Goal: Transaction & Acquisition: Purchase product/service

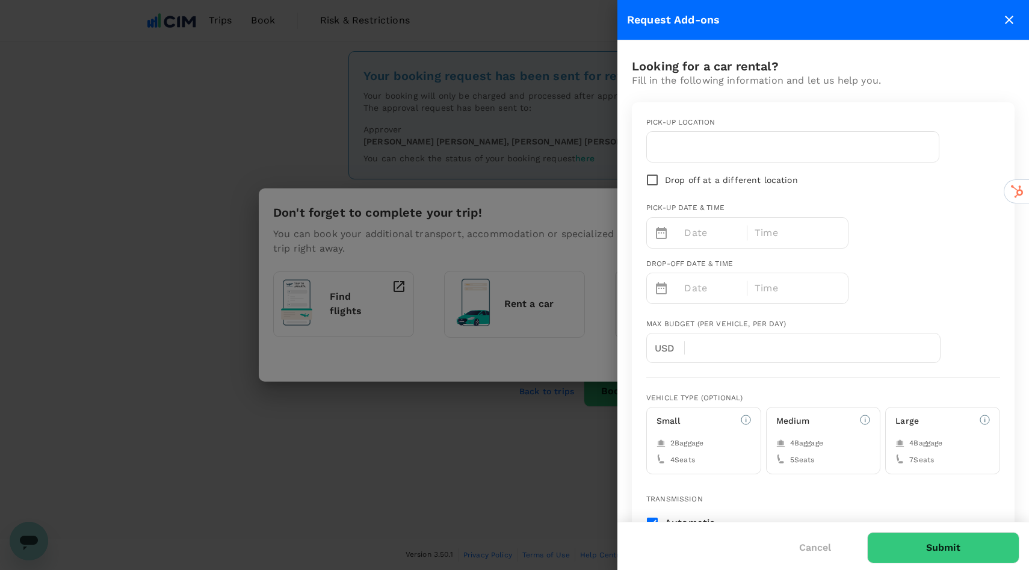
click at [1012, 24] on icon "close" at bounding box center [1009, 20] width 14 height 14
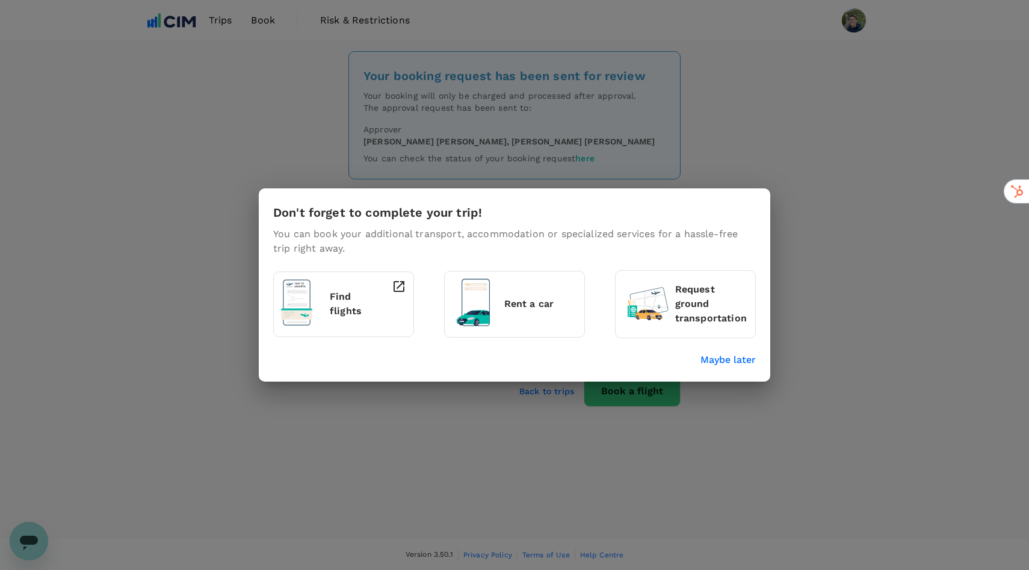
click at [717, 156] on div "Don't forget to complete your trip! You can book your additional transport, acc…" at bounding box center [514, 285] width 1029 height 570
click at [728, 359] on p "Maybe later" at bounding box center [728, 360] width 55 height 14
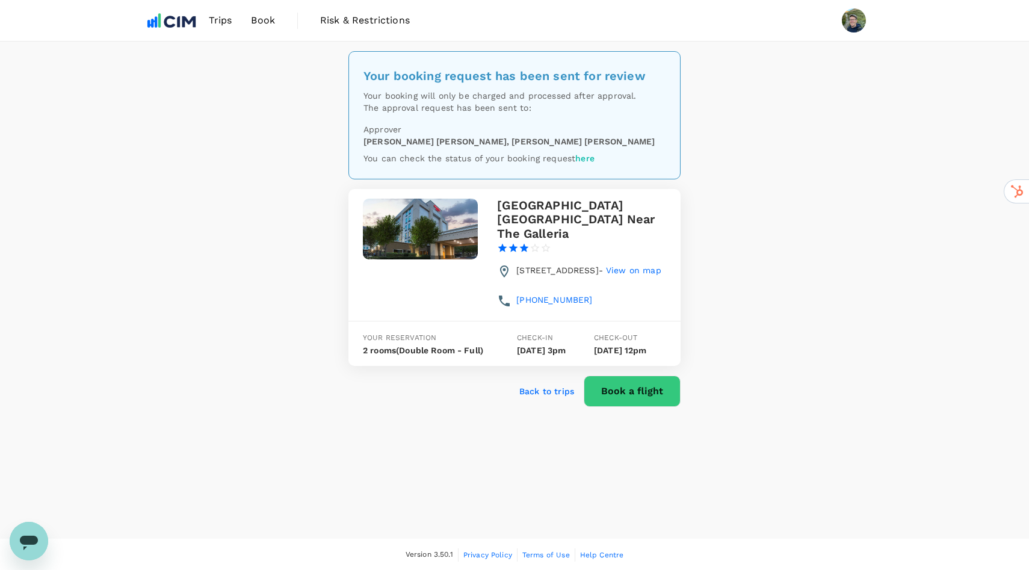
click at [260, 24] on span "Book" at bounding box center [263, 20] width 24 height 14
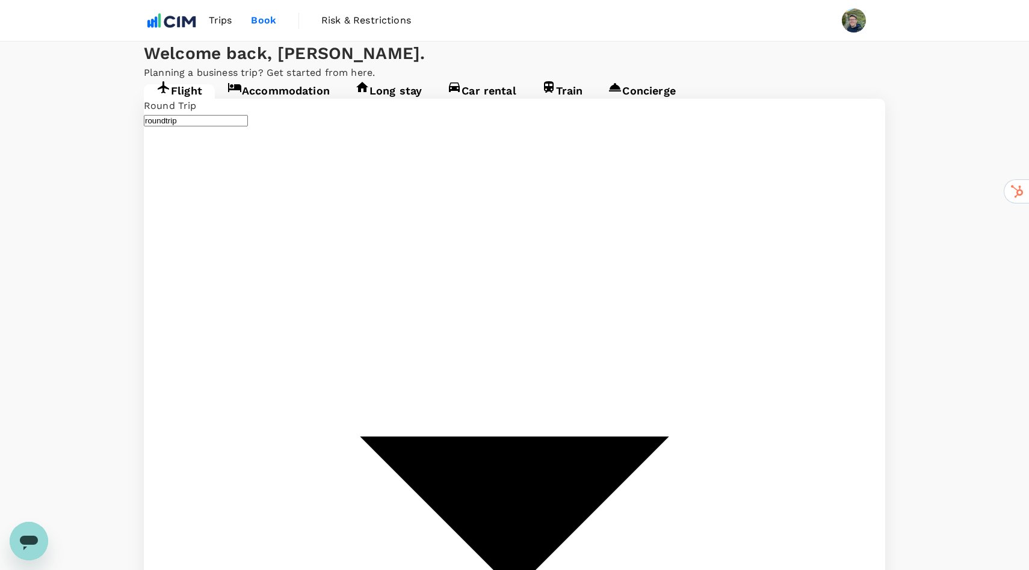
type input "Denver Intl (DEN)"
type input "[GEOGRAPHIC_DATA], [GEOGRAPHIC_DATA] (any)"
click at [489, 106] on link "Car rental" at bounding box center [482, 95] width 95 height 22
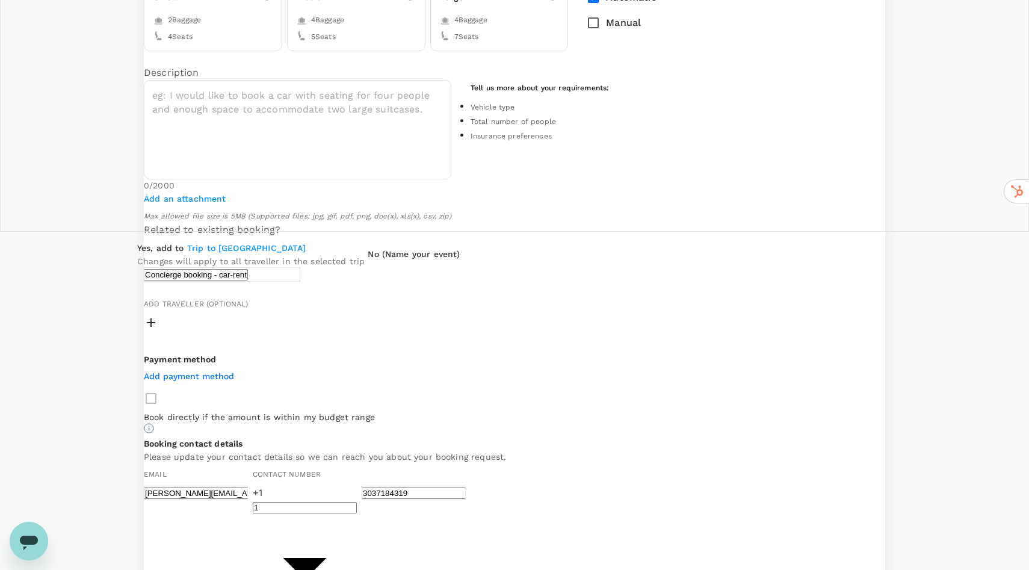
scroll to position [391, 0]
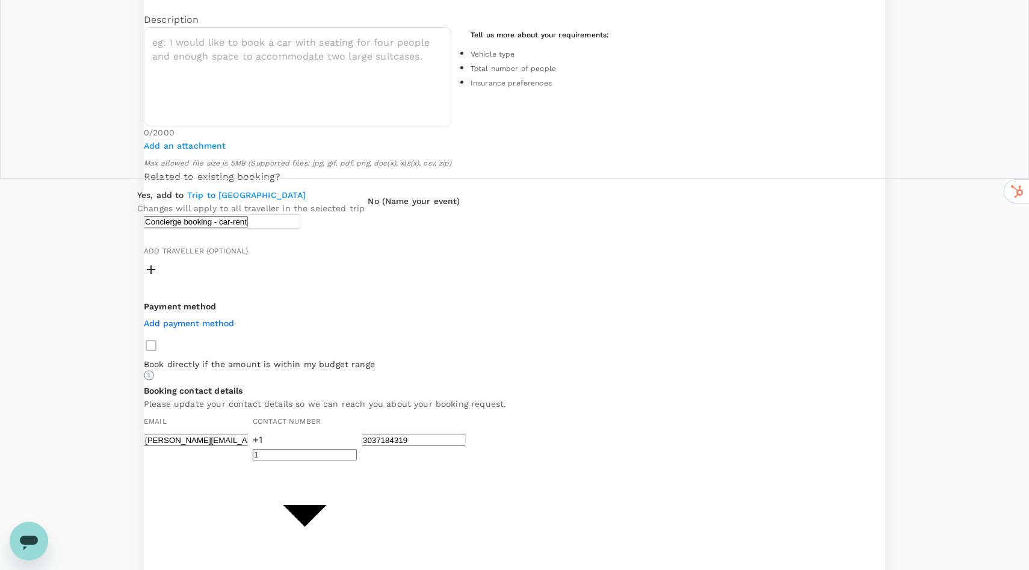
radio input "true"
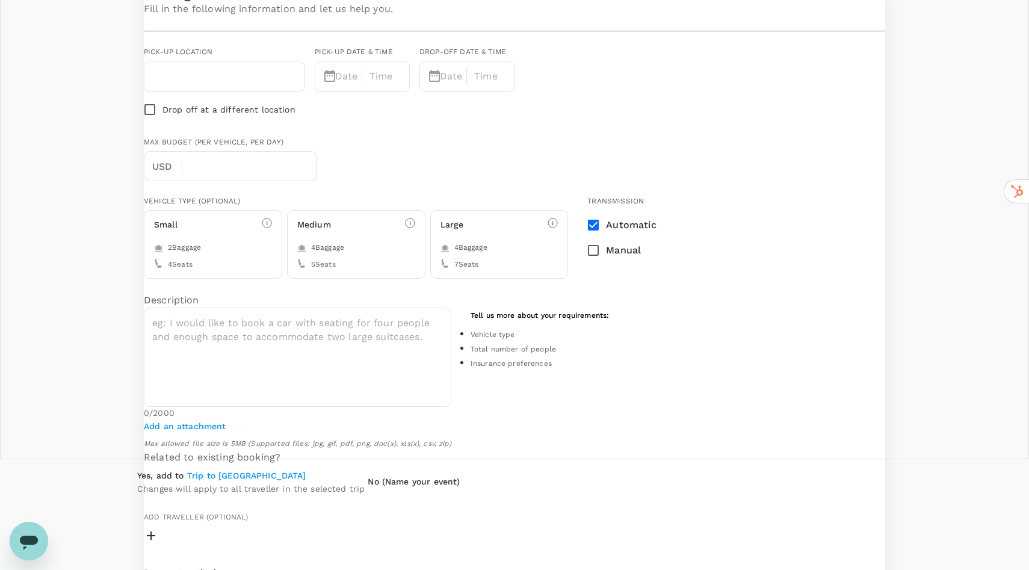
scroll to position [96, 0]
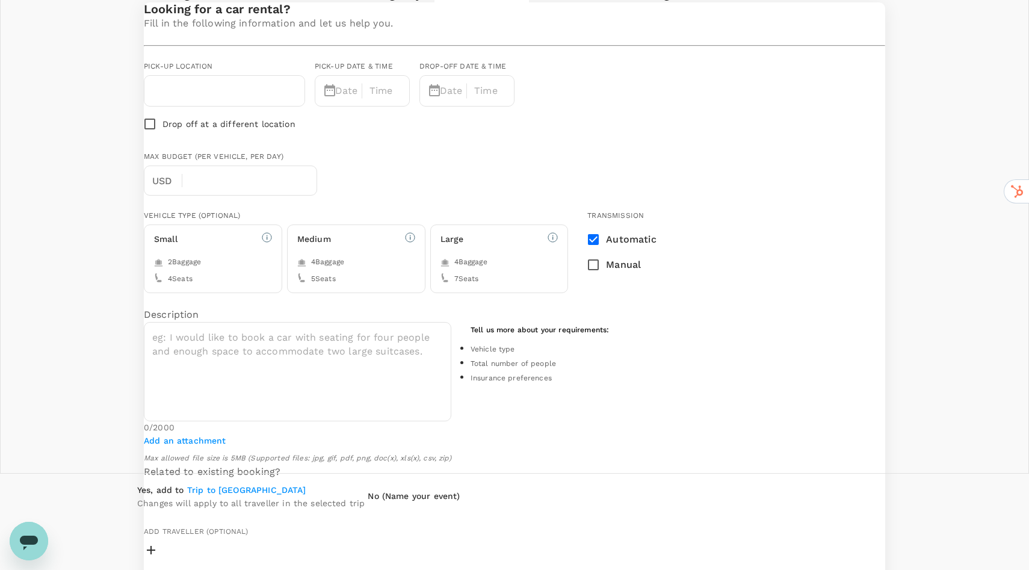
click at [297, 101] on input "text" at bounding box center [225, 90] width 146 height 19
type input "[GEOGRAPHIC_DATA]"
click at [355, 98] on p "Date" at bounding box center [345, 91] width 20 height 14
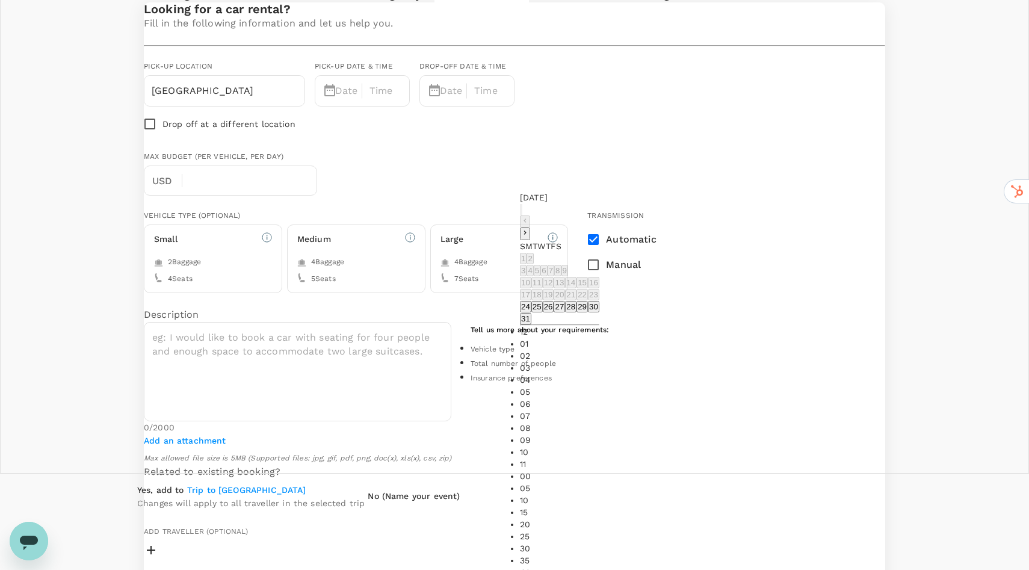
click at [565, 312] on button "27" at bounding box center [559, 306] width 11 height 11
click at [600, 386] on li "05" at bounding box center [559, 392] width 79 height 12
click at [600, 506] on li "15" at bounding box center [559, 512] width 79 height 12
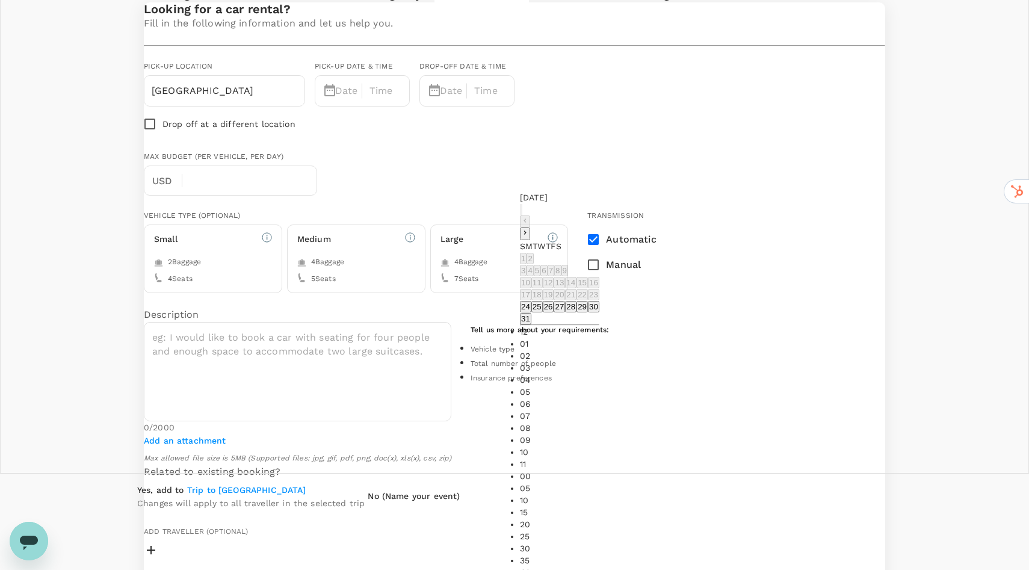
type input "[DATE] 05:15 PM"
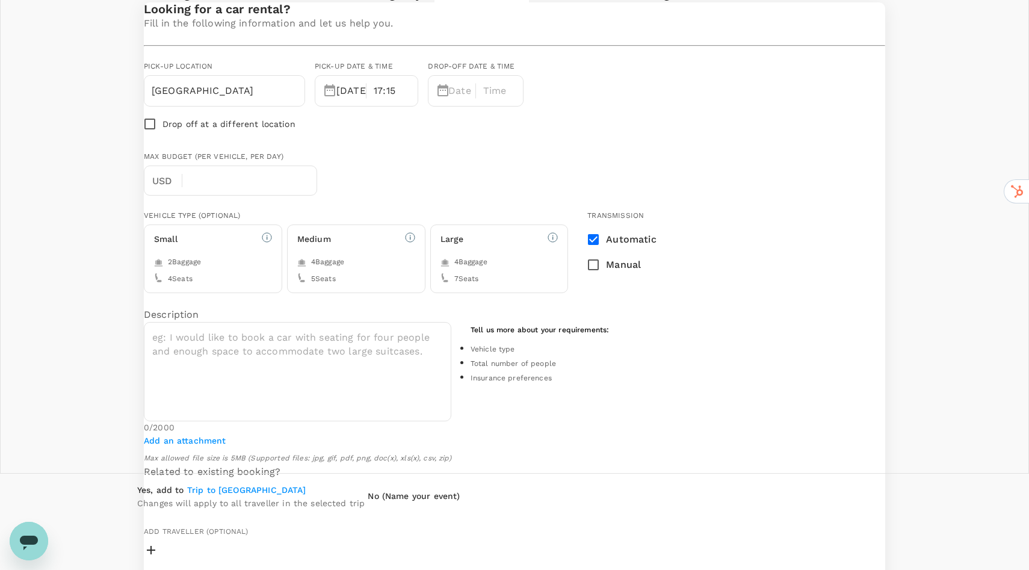
scroll to position [25, 0]
click at [468, 98] on p "Date" at bounding box center [458, 91] width 20 height 14
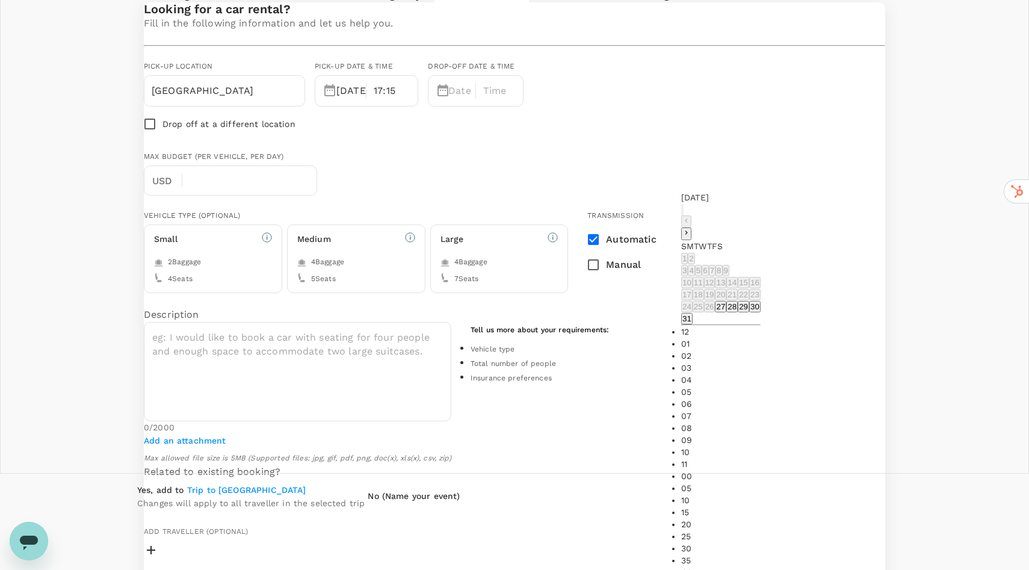
click at [738, 312] on button "28" at bounding box center [732, 306] width 11 height 11
click at [761, 386] on li "05" at bounding box center [720, 392] width 79 height 12
type input "[DATE] 05:00 PM"
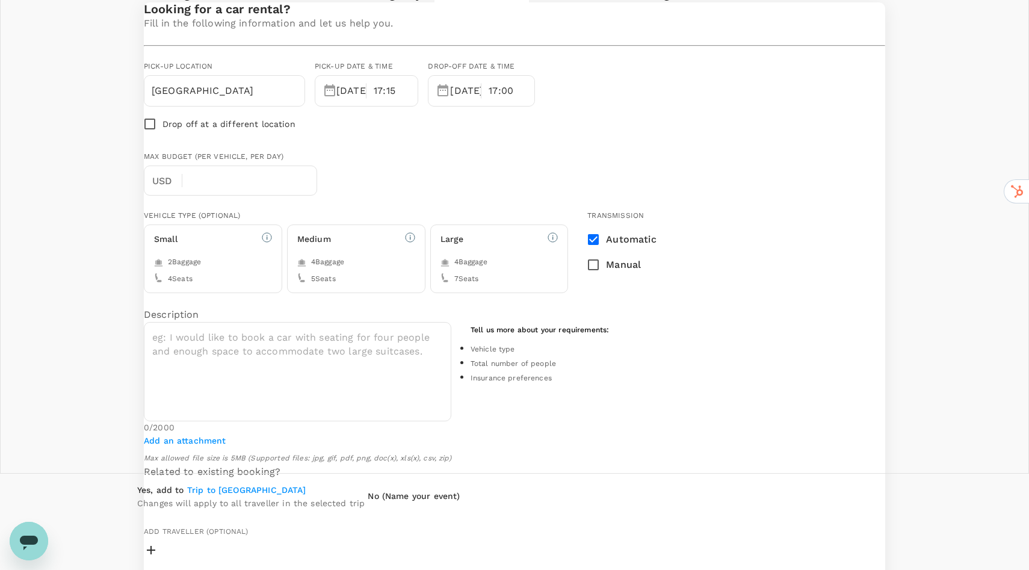
scroll to position [25, 0]
click at [265, 268] on div "2 Baggage" at bounding box center [213, 262] width 118 height 12
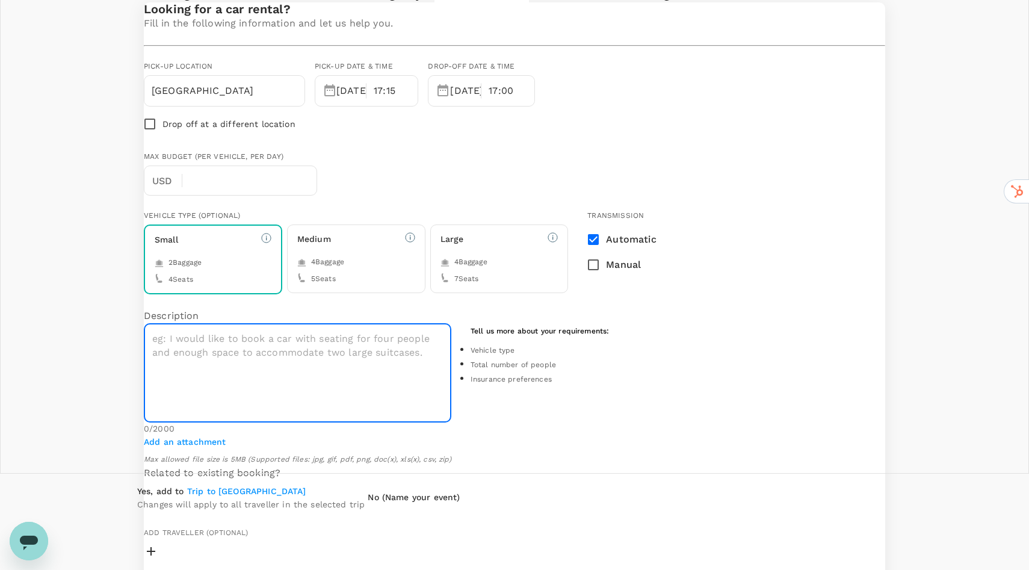
click at [332, 423] on textarea at bounding box center [298, 372] width 308 height 99
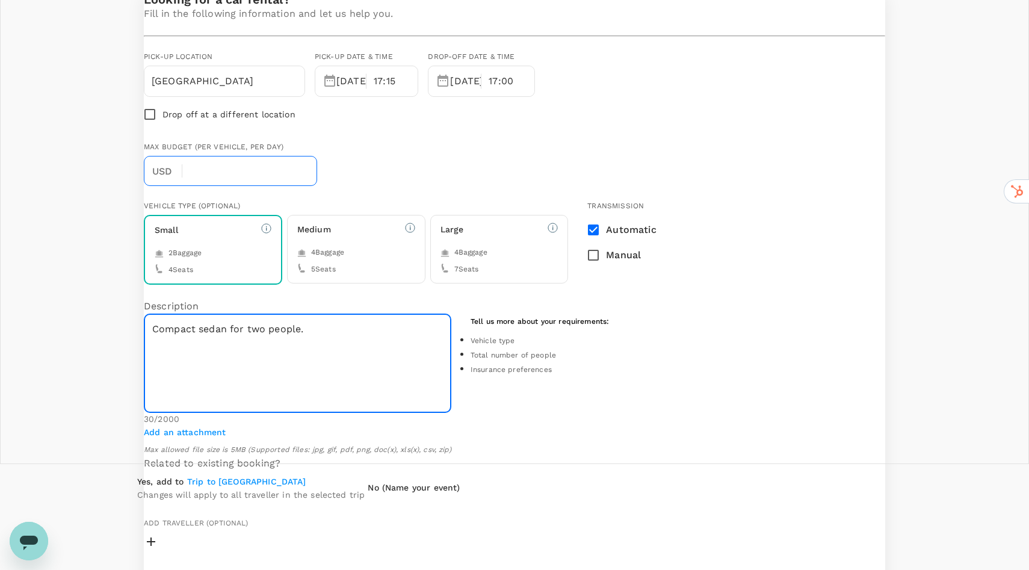
type textarea "Compact sedan for two people."
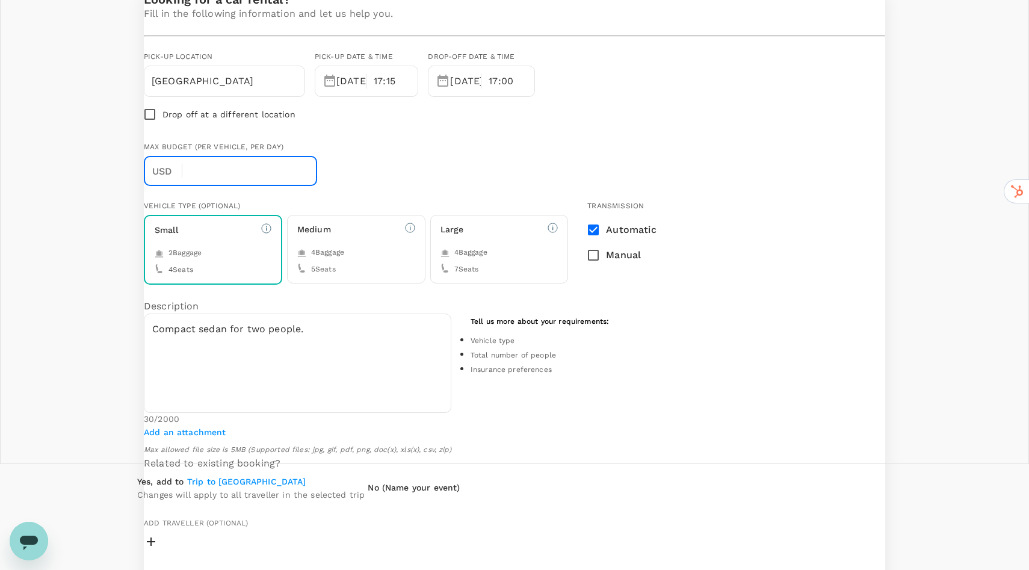
click at [306, 186] on input "text" at bounding box center [254, 171] width 125 height 30
type input "80"
click at [556, 186] on div "Max Budget (per vehicle, per day) USD 80 ​" at bounding box center [512, 161] width 746 height 49
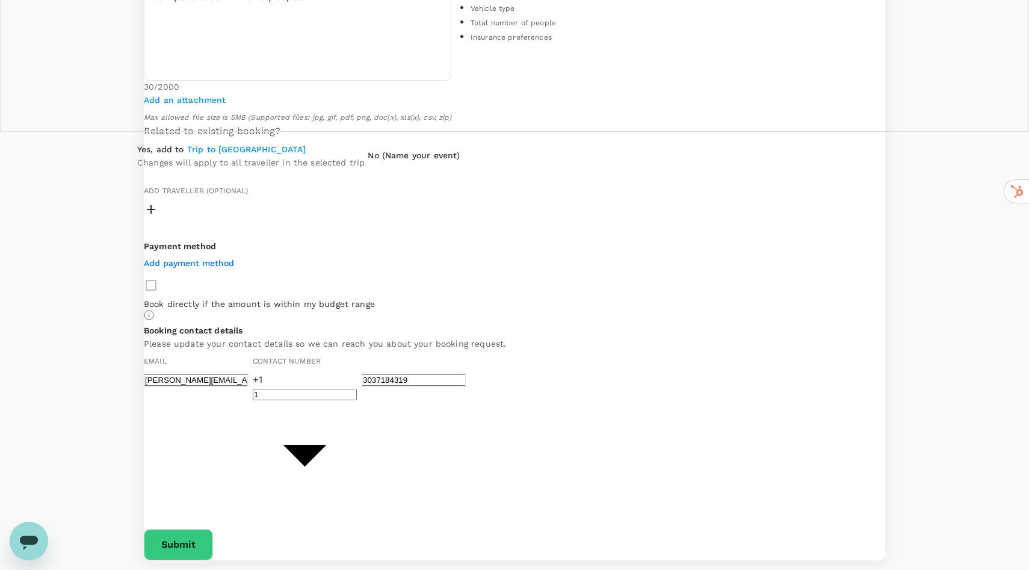
scroll to position [441, 0]
click at [202, 219] on div at bounding box center [515, 209] width 742 height 19
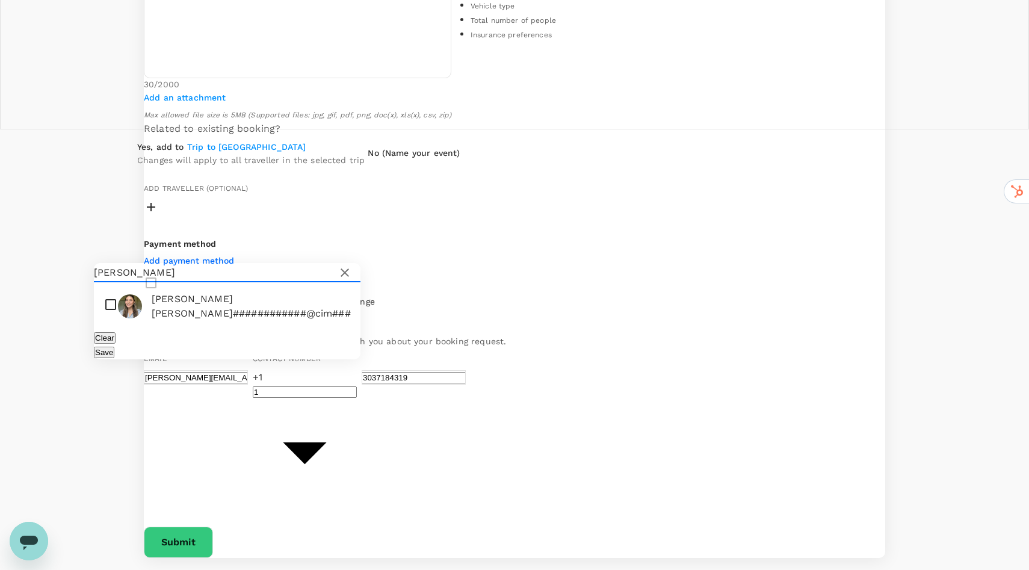
type input "[PERSON_NAME]"
click at [108, 287] on input "checkbox" at bounding box center [227, 306] width 267 height 39
checkbox input "true"
click at [114, 347] on button "Save" at bounding box center [104, 352] width 20 height 11
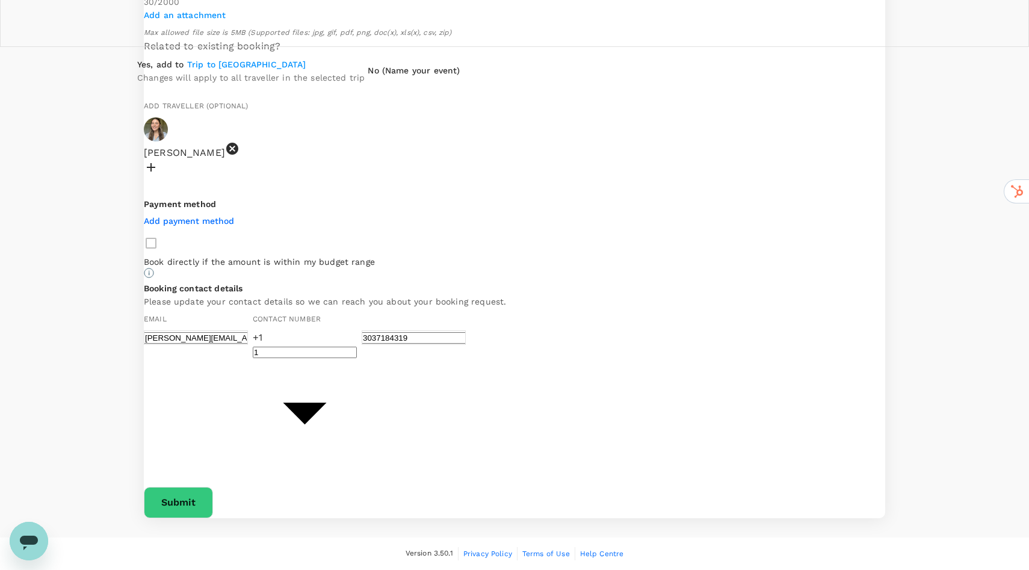
scroll to position [538, 0]
click at [206, 282] on div "Book directly if the amount is within my budget range" at bounding box center [515, 257] width 742 height 52
click at [202, 282] on div "Book directly if the amount is within my budget range" at bounding box center [515, 257] width 742 height 52
click at [225, 227] on p "Add payment method" at bounding box center [189, 221] width 90 height 12
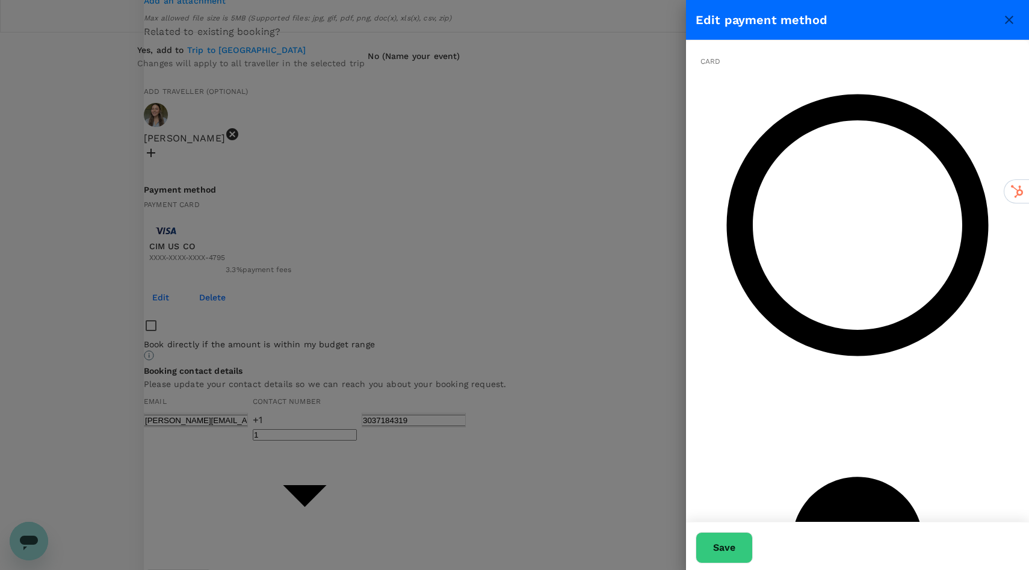
click at [753, 545] on button "Save" at bounding box center [724, 547] width 57 height 31
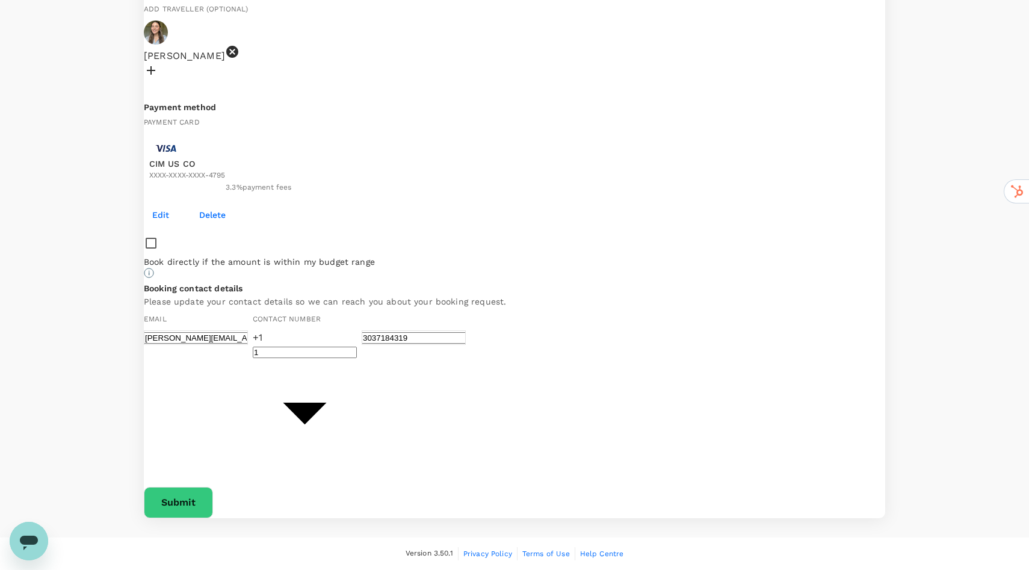
scroll to position [631, 0]
click at [154, 278] on icon at bounding box center [149, 273] width 10 height 10
click at [213, 495] on button "Submit" at bounding box center [178, 502] width 69 height 31
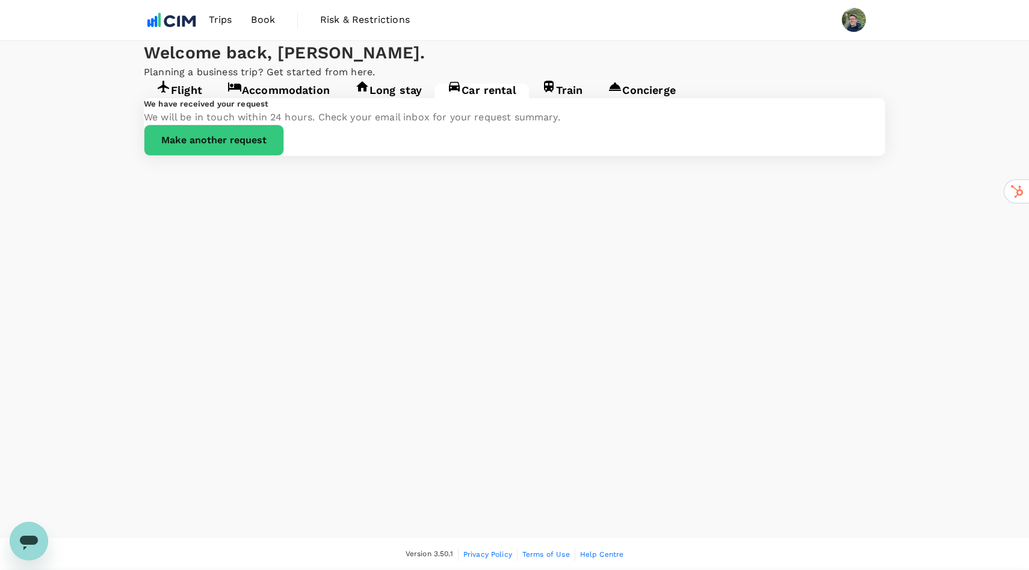
click at [442, 156] on div "We have received your request We will be in touch within 24 hours. Check your e…" at bounding box center [515, 127] width 742 height 58
click at [840, 65] on div "Welcome back , [PERSON_NAME] ." at bounding box center [515, 53] width 742 height 24
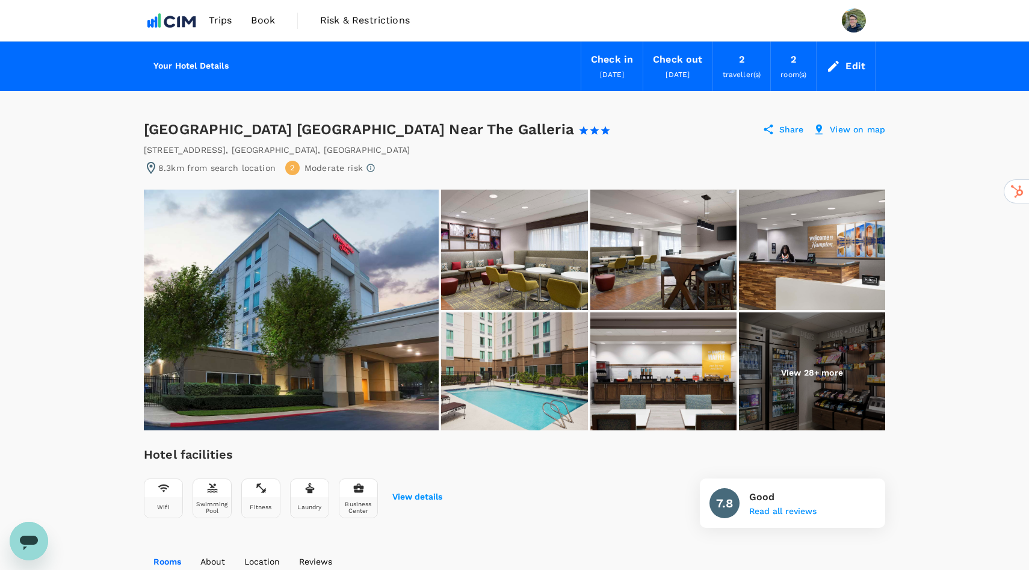
click at [571, 144] on div "4500 Post Oak Parkway , Houston , United States of America" at bounding box center [515, 150] width 742 height 12
click at [219, 21] on span "Trips" at bounding box center [220, 20] width 23 height 14
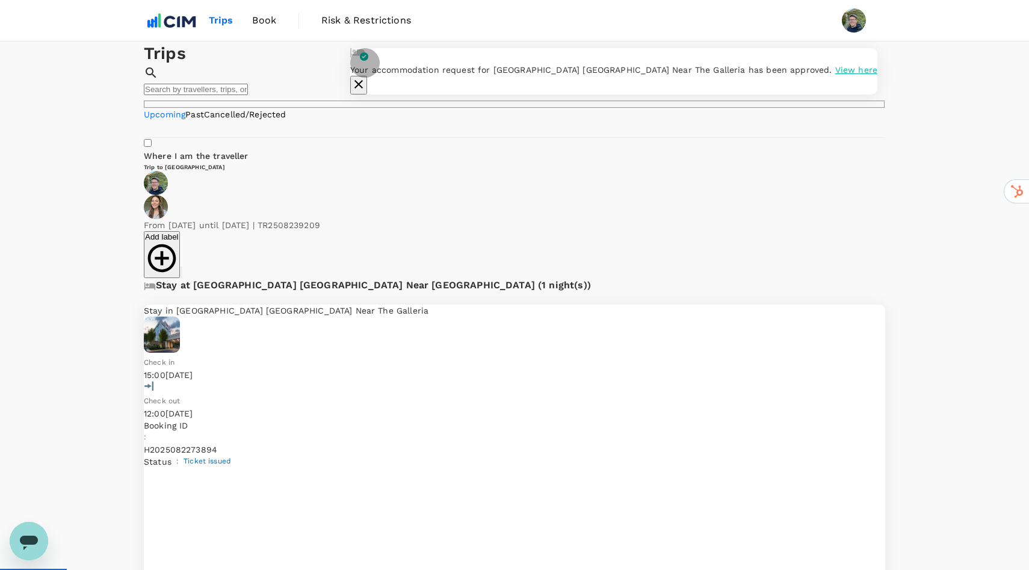
click at [366, 77] on icon "button" at bounding box center [359, 84] width 14 height 14
click at [168, 66] on h1 "Trips" at bounding box center [515, 54] width 742 height 24
click at [158, 22] on img at bounding box center [171, 20] width 55 height 26
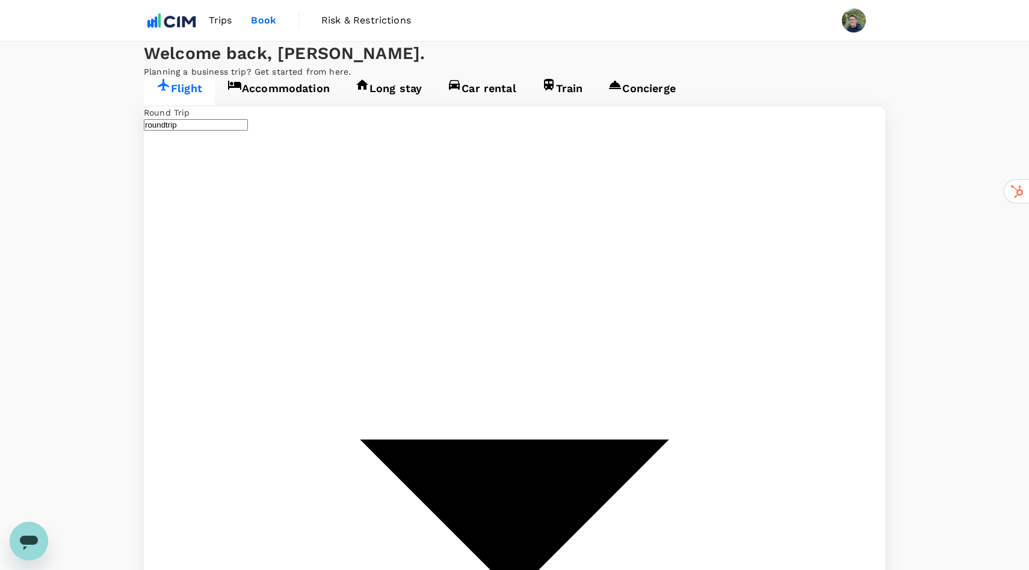
type input "Denver Intl (DEN)"
type input "[GEOGRAPHIC_DATA], [GEOGRAPHIC_DATA] (any)"
type input "Denver Intl (DEN)"
type input "[GEOGRAPHIC_DATA], [GEOGRAPHIC_DATA] (any)"
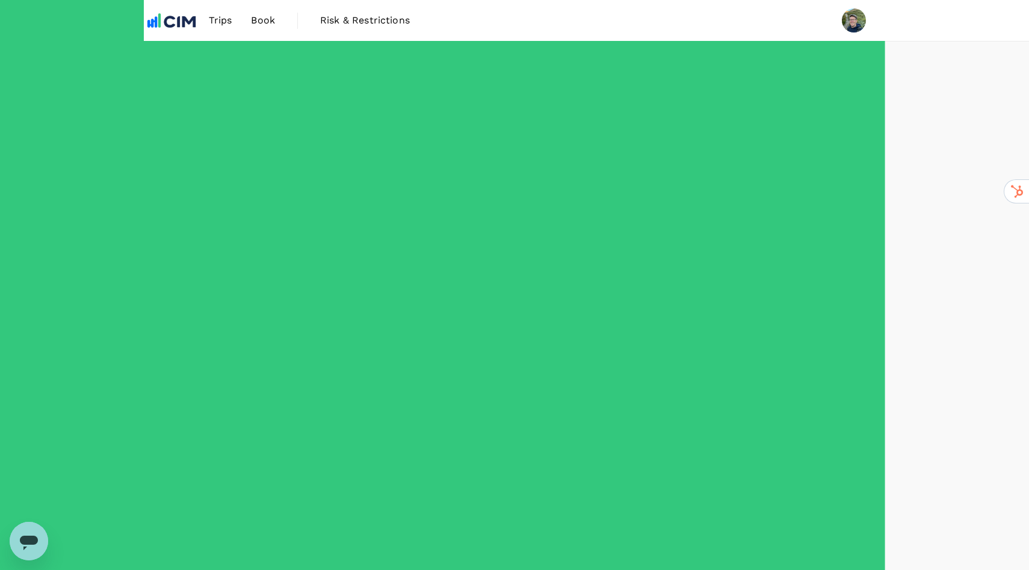
click at [235, 155] on input "2+ stops" at bounding box center [239, 151] width 8 height 8
checkbox input "false"
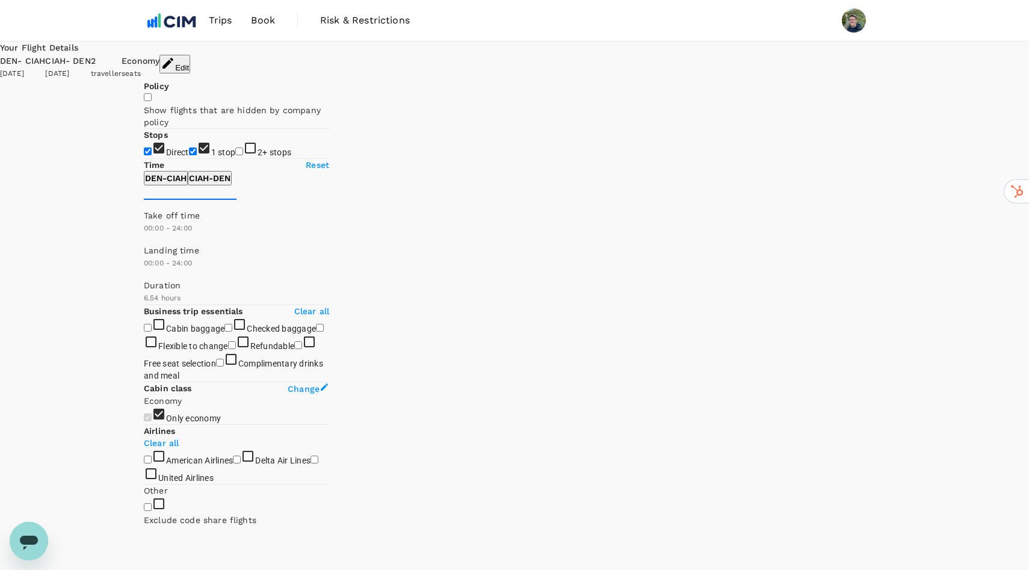
click at [189, 155] on input "1 stop" at bounding box center [193, 151] width 8 height 8
checkbox input "false"
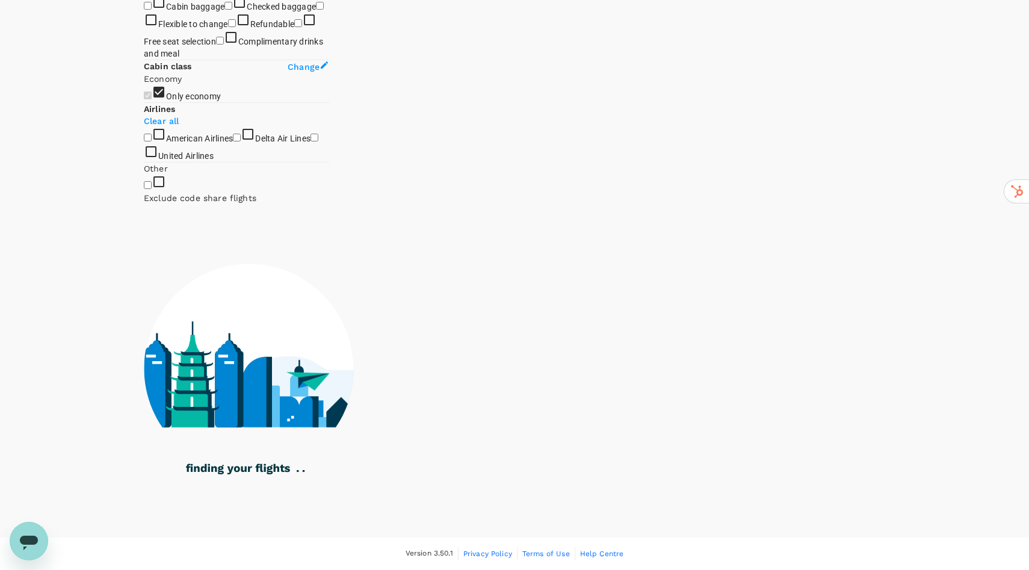
scroll to position [371, 0]
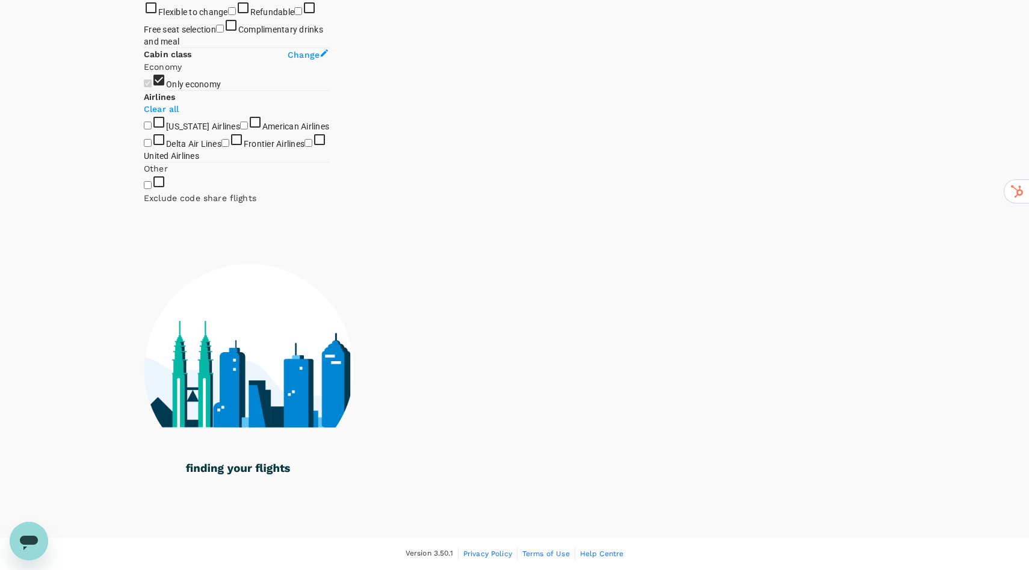
type input "1698"
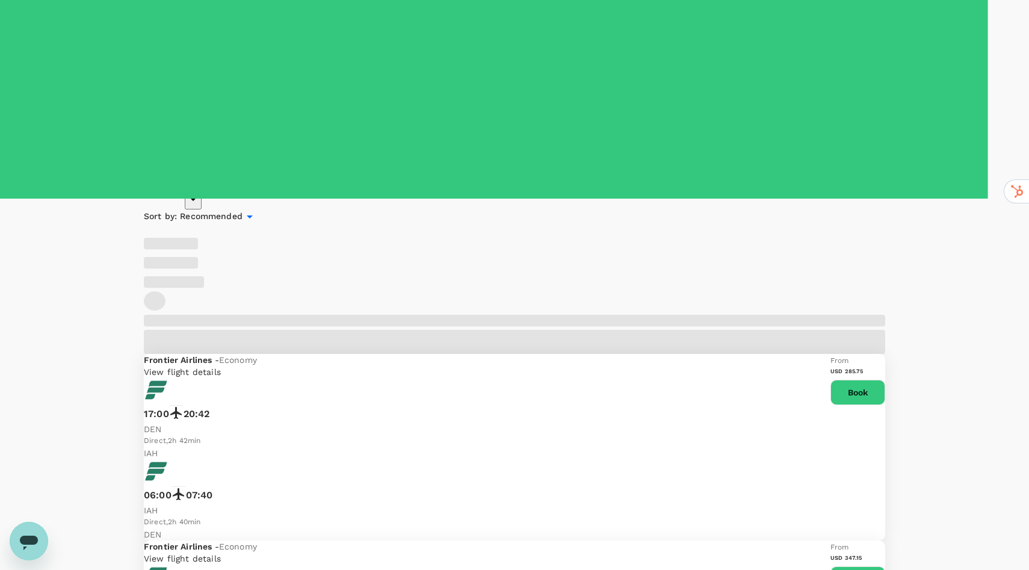
click at [305, 110] on input "United Airlines" at bounding box center [309, 106] width 8 height 8
checkbox input "true"
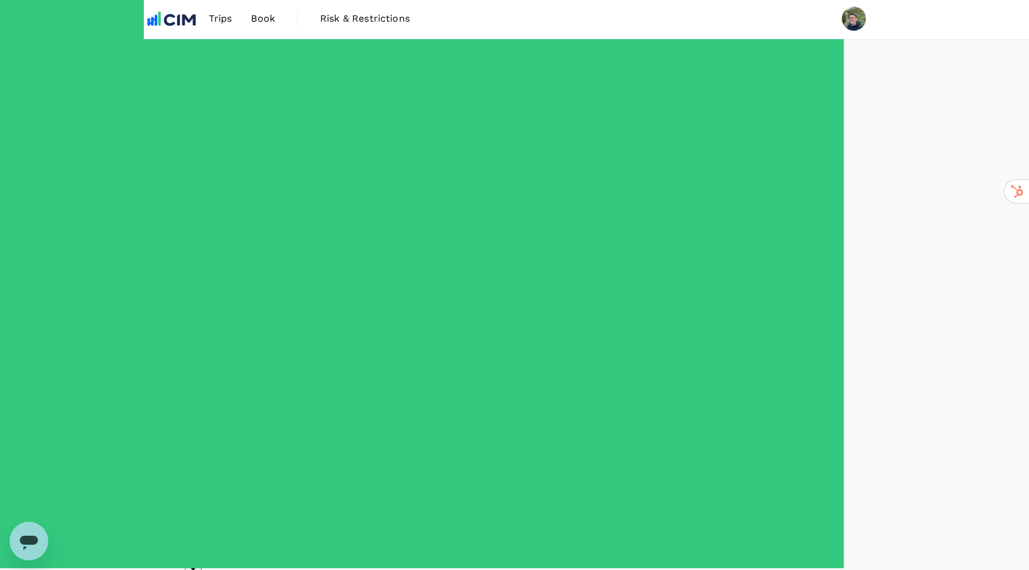
scroll to position [1, 0]
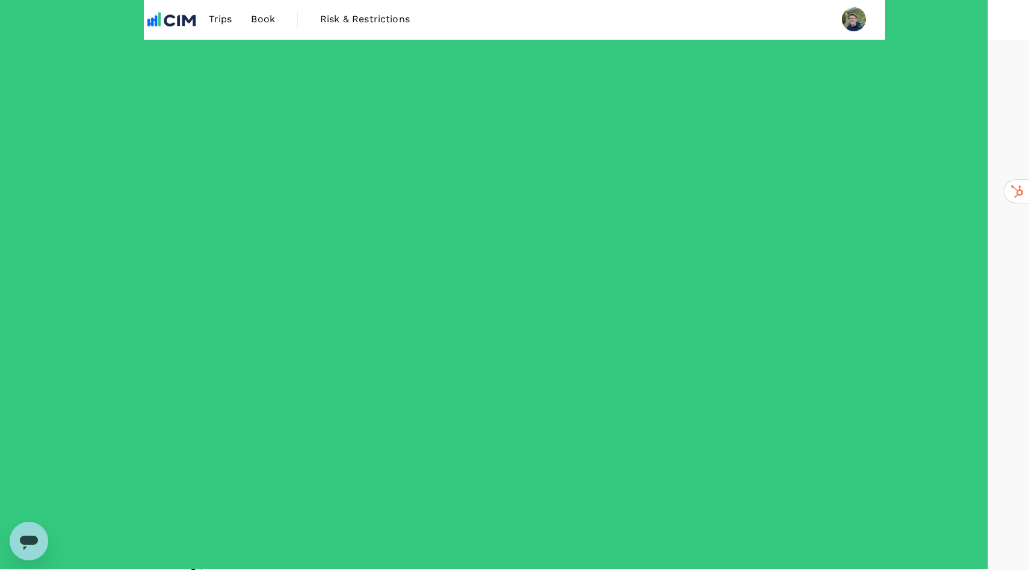
type input "1080"
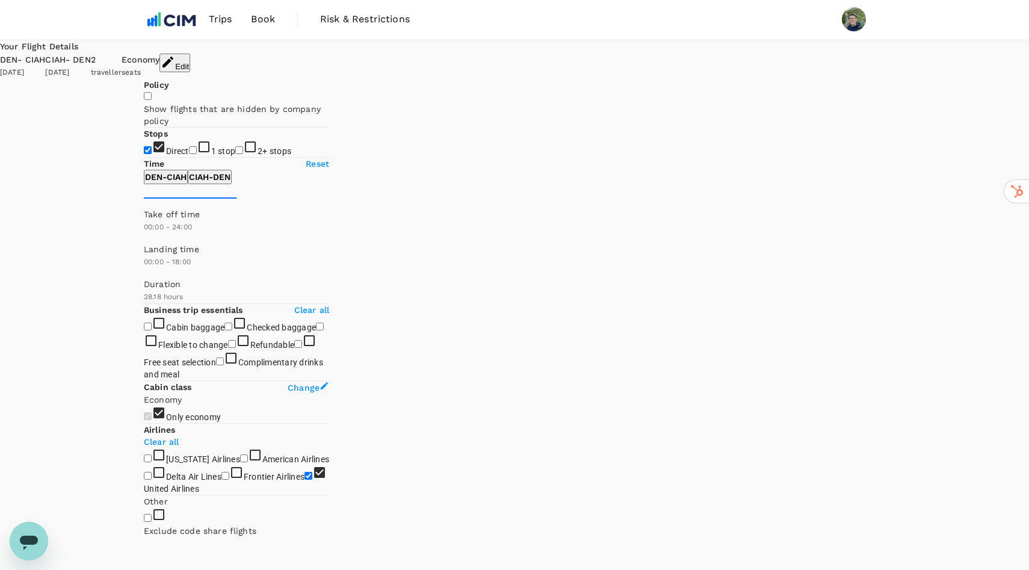
drag, startPoint x: 326, startPoint y: 406, endPoint x: 284, endPoint y: 408, distance: 42.2
click at [144, 278] on span at bounding box center [144, 278] width 0 height 0
type input "660"
drag, startPoint x: 146, startPoint y: 403, endPoint x: 228, endPoint y: 411, distance: 81.6
click at [144, 278] on span at bounding box center [144, 278] width 0 height 0
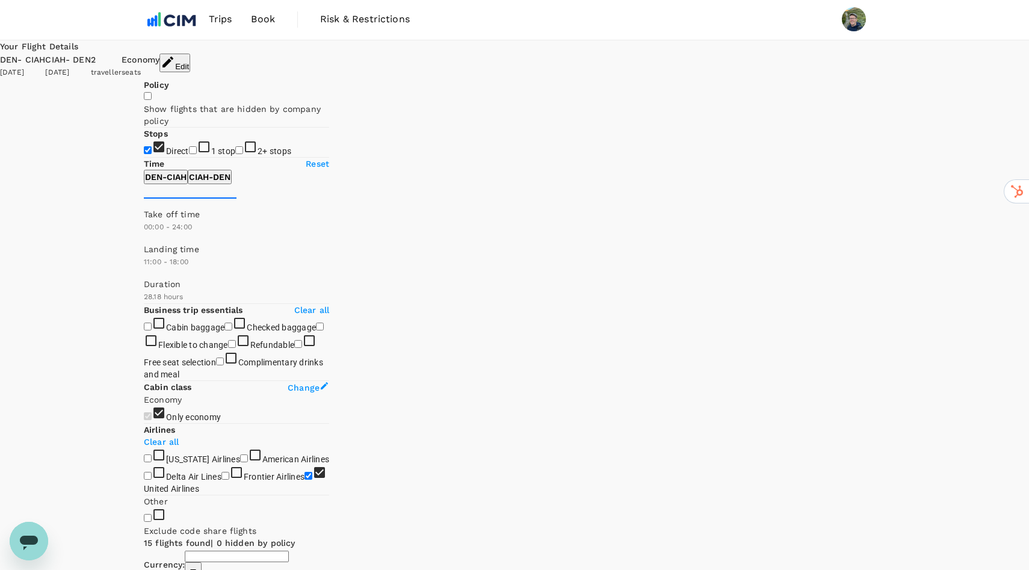
type input "USD"
click at [231, 183] on p "CIAH - DEN" at bounding box center [210, 177] width 42 height 12
type input "1050"
drag, startPoint x: 150, startPoint y: 353, endPoint x: 281, endPoint y: 361, distance: 130.9
click at [144, 243] on span at bounding box center [144, 243] width 0 height 0
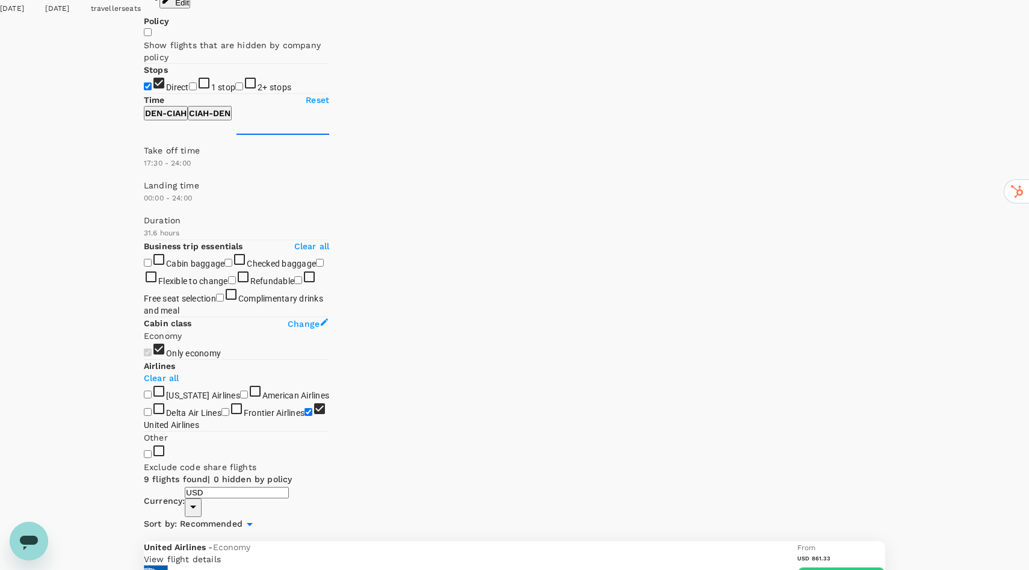
scroll to position [63, 0]
type input "1380"
click at [144, 217] on span at bounding box center [144, 217] width 0 height 0
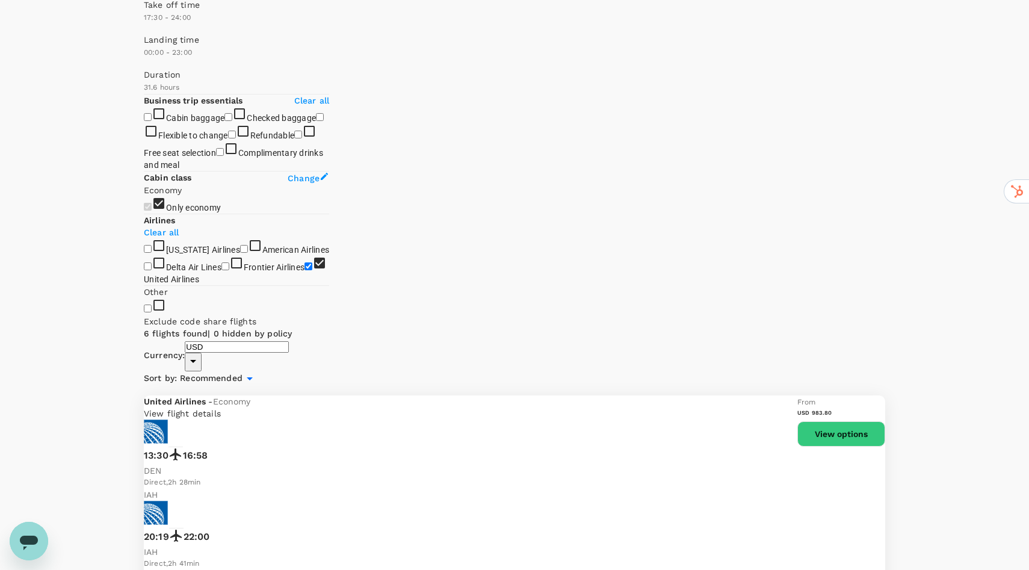
scroll to position [181, 0]
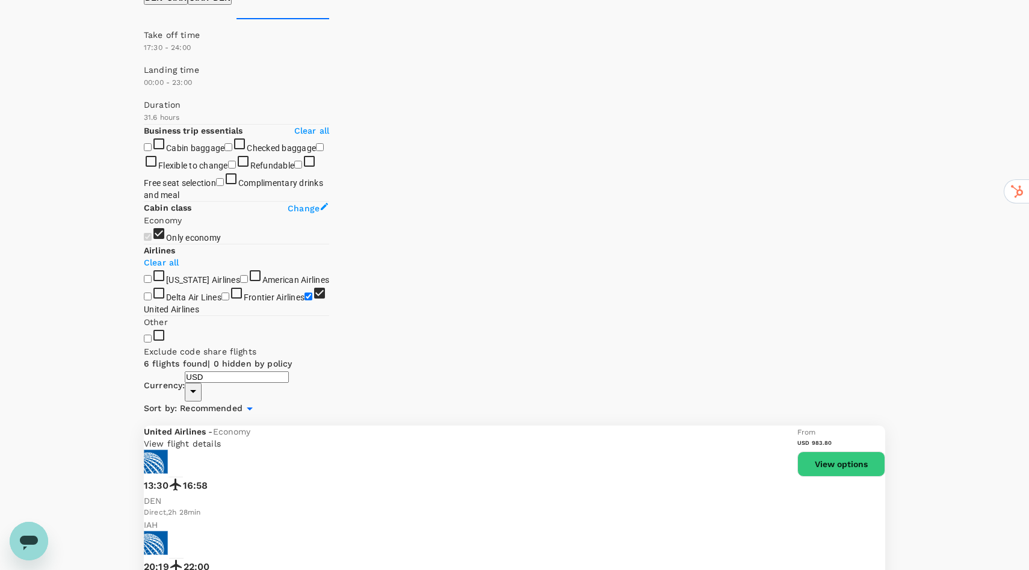
type input "510"
drag, startPoint x: 230, startPoint y: 233, endPoint x: 209, endPoint y: 231, distance: 21.1
click at [144, 99] on span at bounding box center [144, 99] width 0 height 0
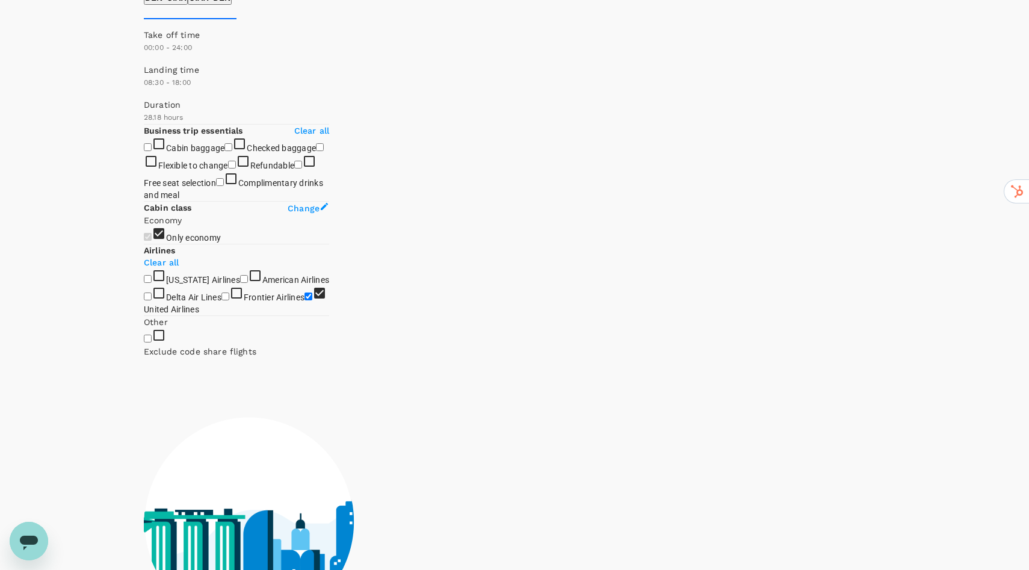
type input "1110"
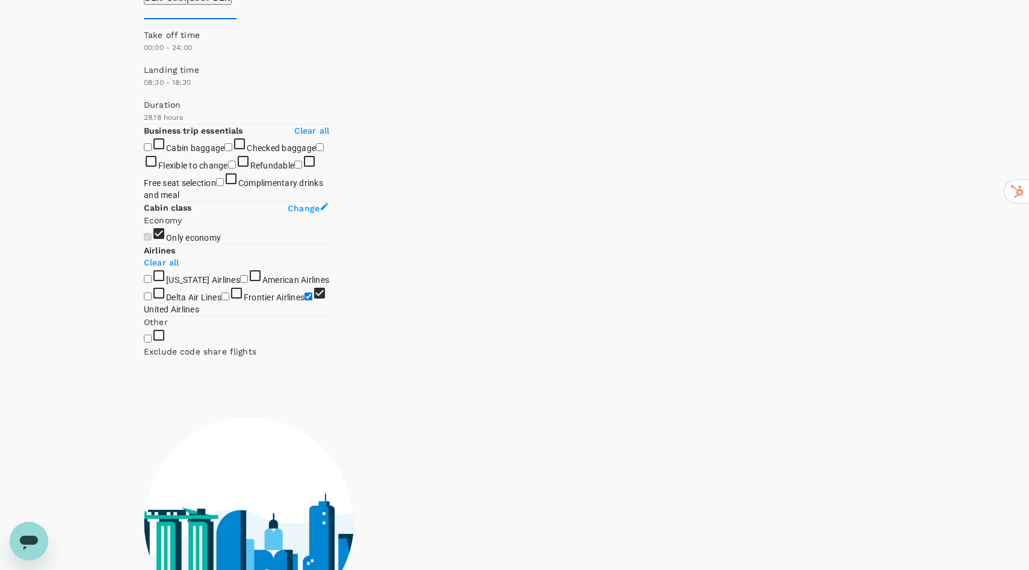
click at [144, 99] on span at bounding box center [144, 99] width 0 height 0
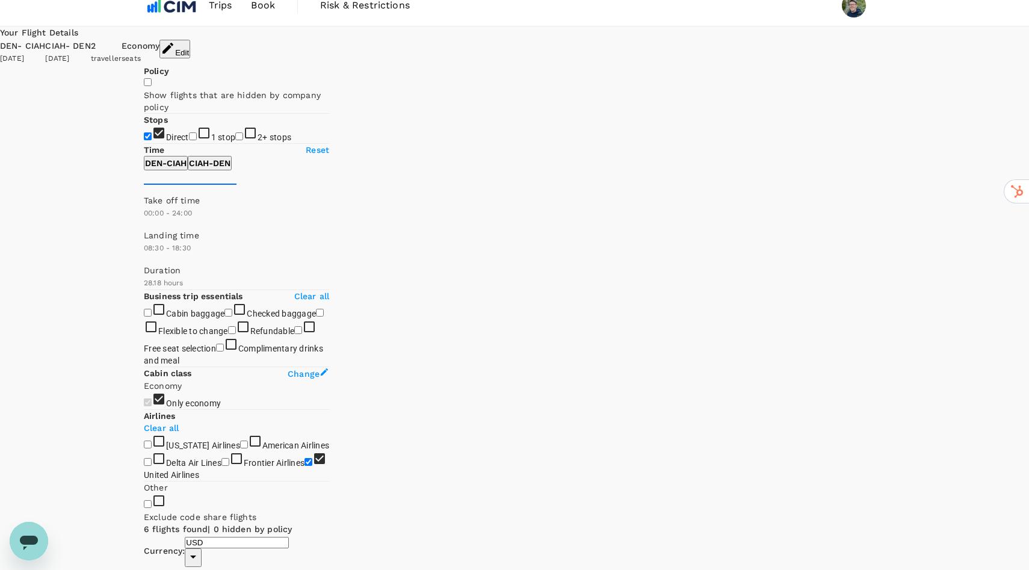
scroll to position [0, 0]
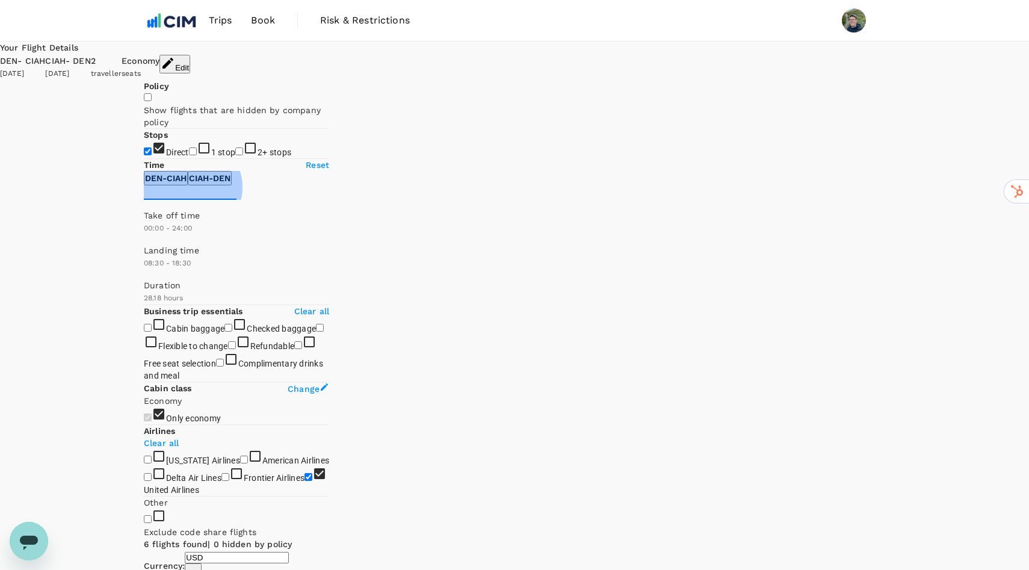
click at [231, 184] on p "CIAH - DEN" at bounding box center [210, 178] width 42 height 12
click at [187, 184] on p "DEN - CIAH" at bounding box center [166, 178] width 42 height 12
click at [312, 271] on div "Policy Show flights that are hidden by company policy Stops Direct 1 stop 2+ st…" at bounding box center [236, 309] width 185 height 458
click at [312, 171] on p "Reset" at bounding box center [317, 165] width 23 height 12
type input "0"
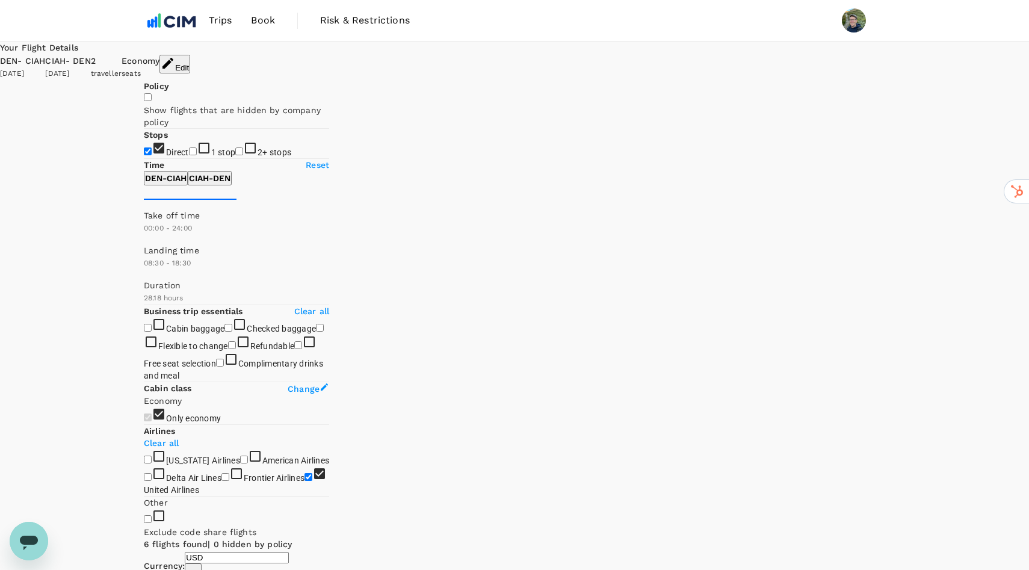
type input "1440"
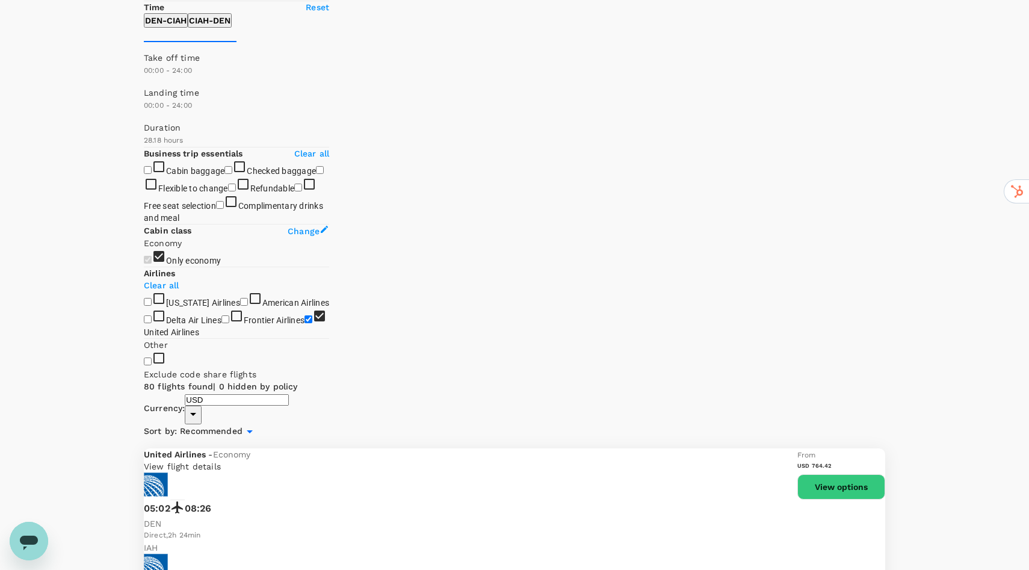
scroll to position [150, 0]
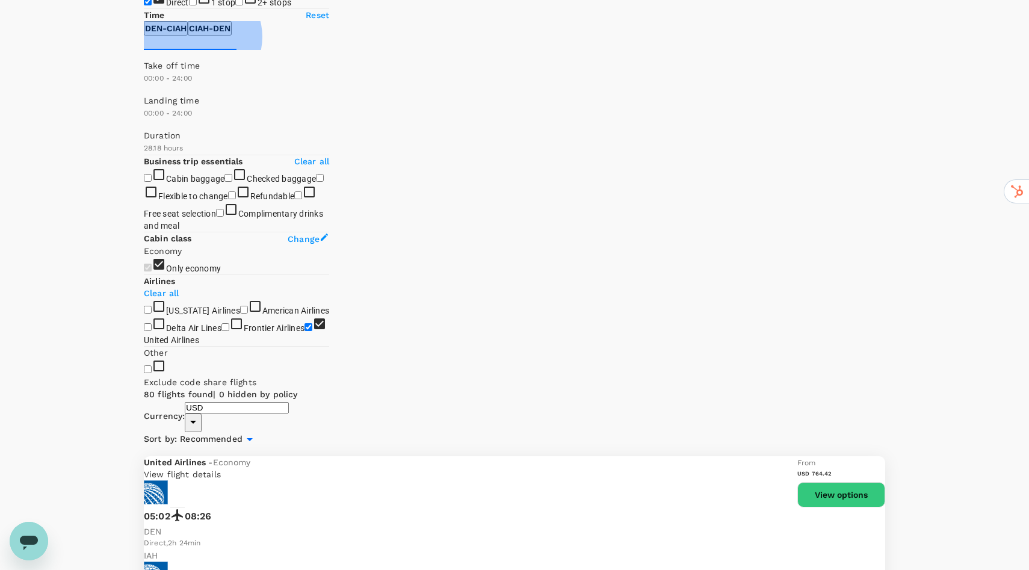
click at [231, 34] on p "CIAH - DEN" at bounding box center [210, 28] width 42 height 12
drag, startPoint x: 145, startPoint y: 209, endPoint x: 267, endPoint y: 234, distance: 124.8
click at [267, 155] on div "Take off time 16:00 - 24:00 Landing time 00:00 - 24:00 Duration 31.6 hours" at bounding box center [236, 107] width 185 height 95
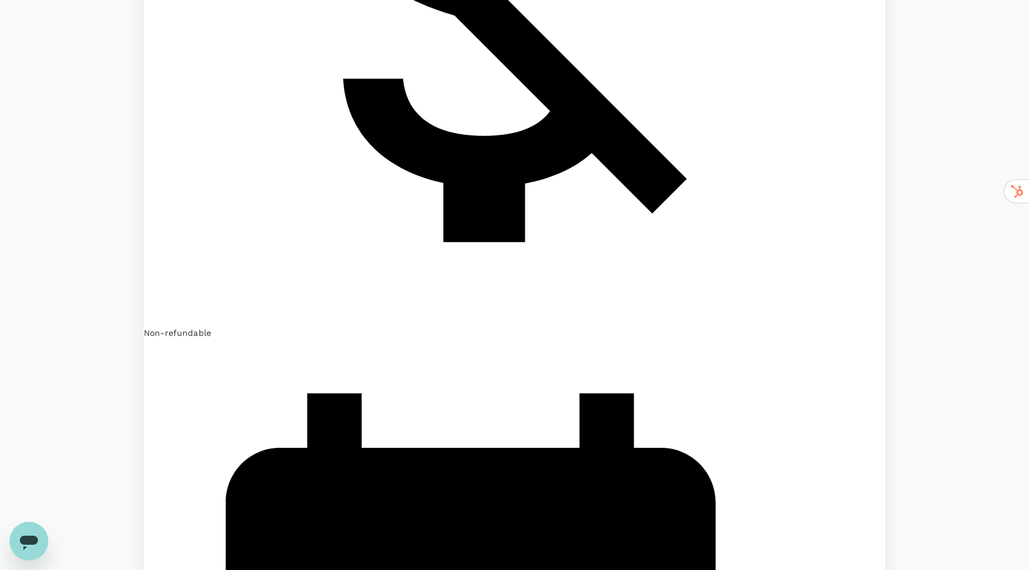
scroll to position [2702, 0]
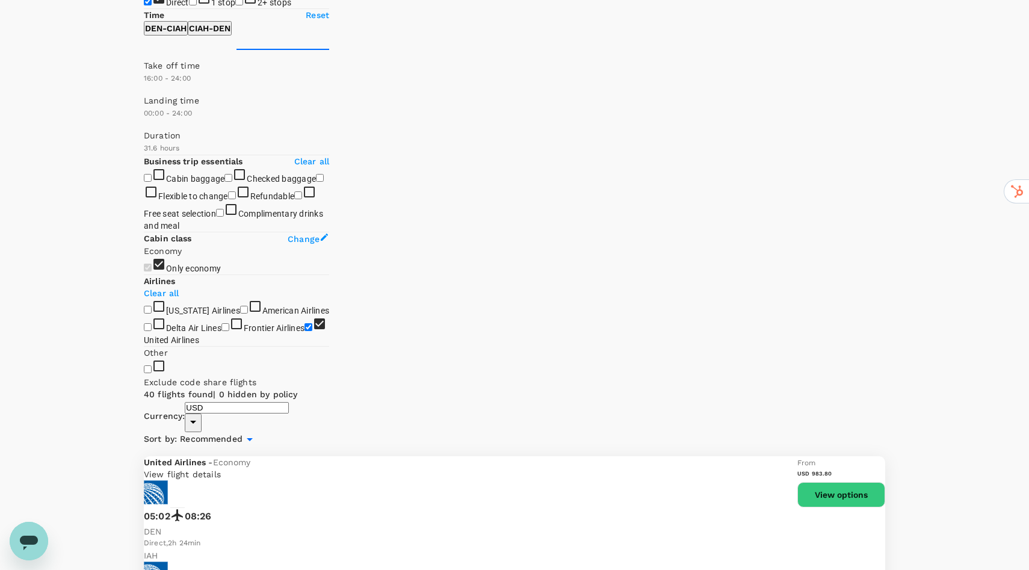
scroll to position [150, 0]
type input "1080"
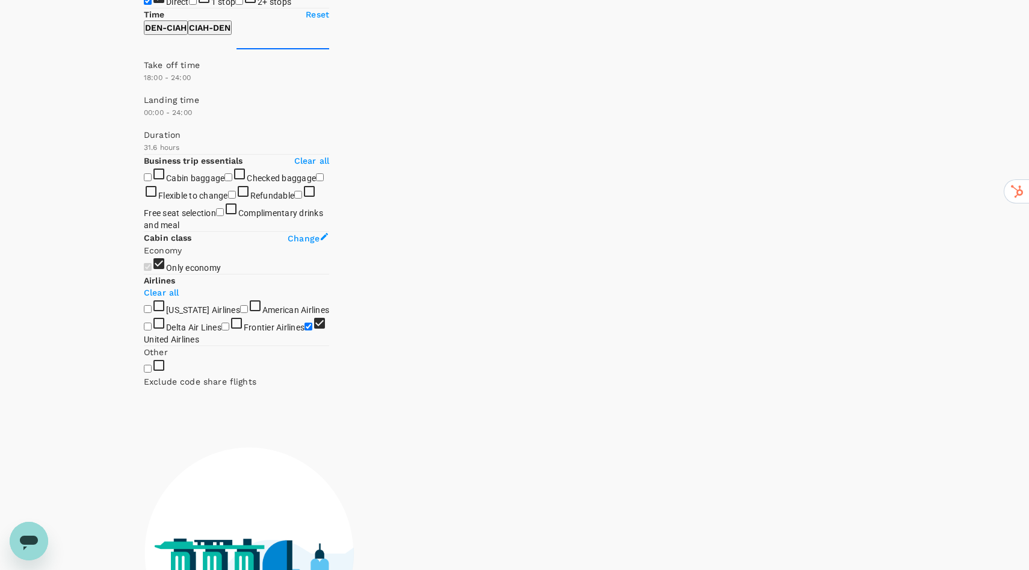
drag, startPoint x: 268, startPoint y: 213, endPoint x: 282, endPoint y: 214, distance: 13.3
click at [144, 94] on span at bounding box center [144, 94] width 0 height 0
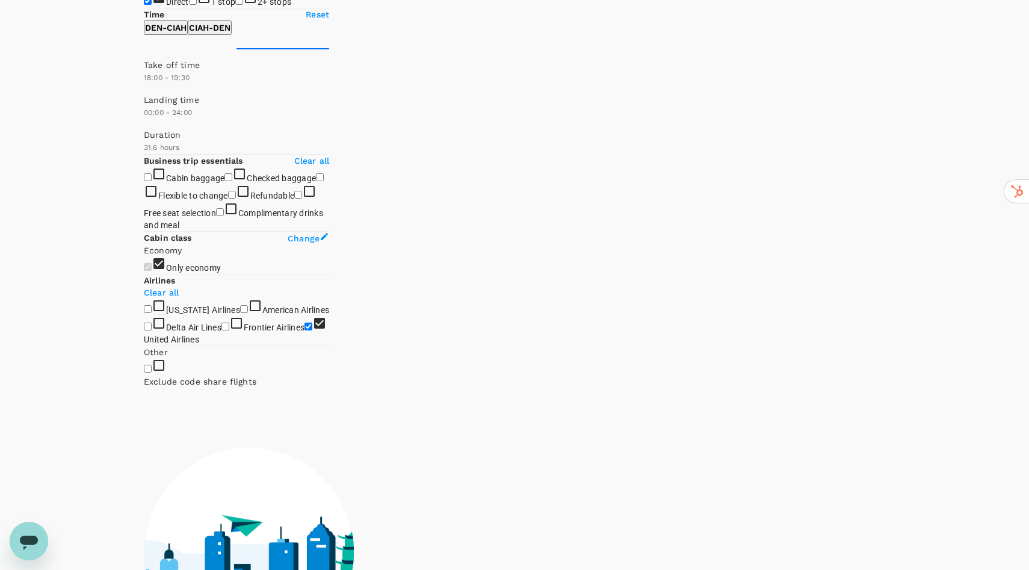
type input "1140"
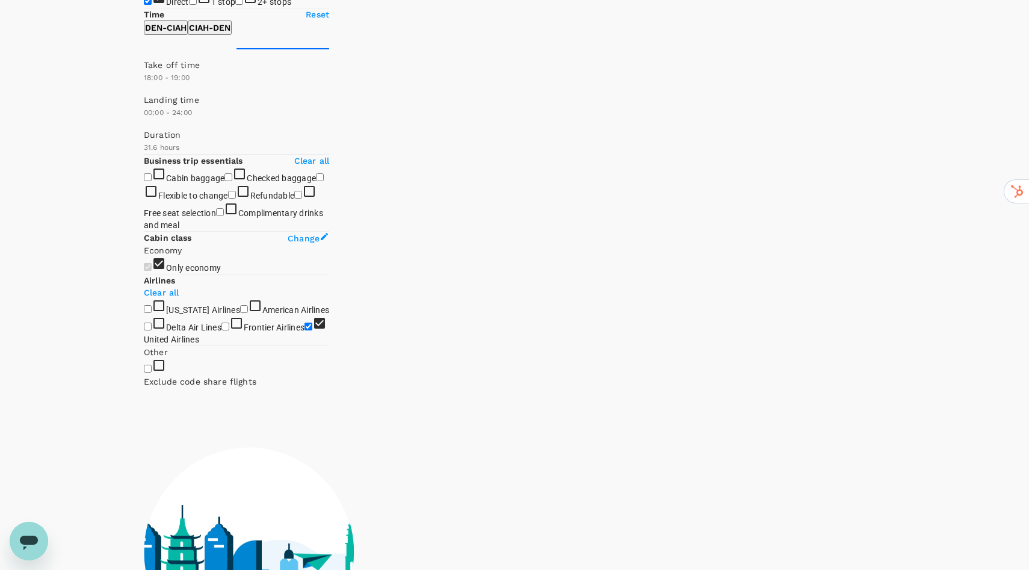
drag, startPoint x: 329, startPoint y: 206, endPoint x: 293, endPoint y: 206, distance: 36.7
click at [144, 94] on span at bounding box center [144, 94] width 0 height 0
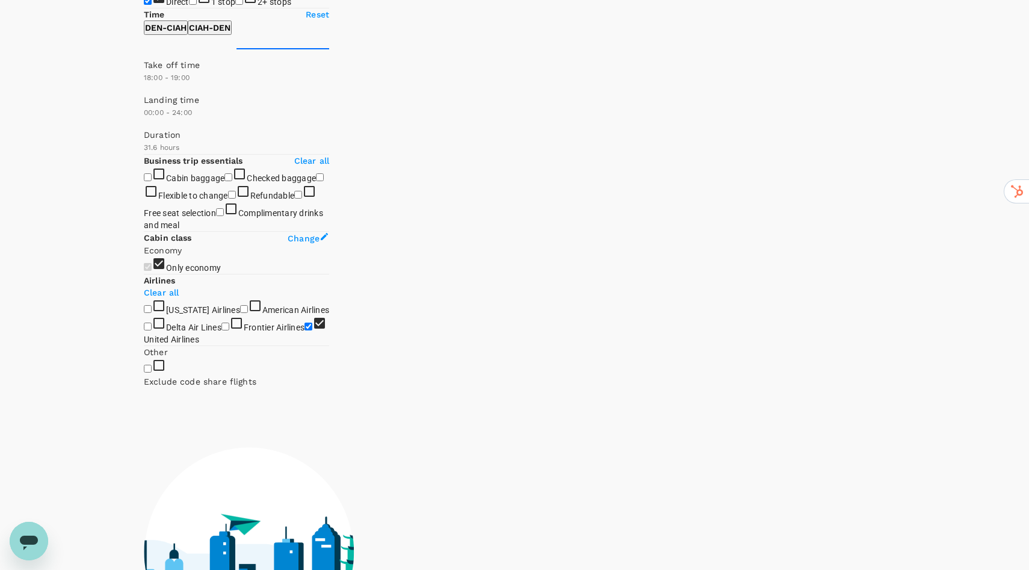
click at [187, 34] on p "DEN - CIAH" at bounding box center [166, 28] width 42 height 12
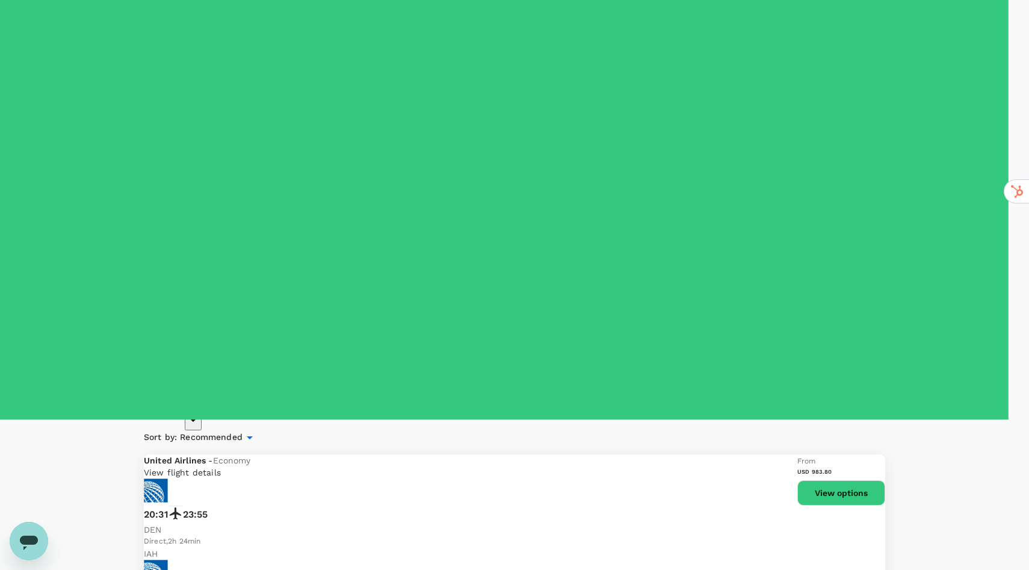
type input "USD"
type input "690"
drag, startPoint x: 144, startPoint y: 208, endPoint x: 233, endPoint y: 220, distance: 89.4
click at [233, 154] on div "Take off time 11:30 - 24:00 Landing time 00:00 - 24:00 Duration 28.18 hours" at bounding box center [236, 106] width 185 height 95
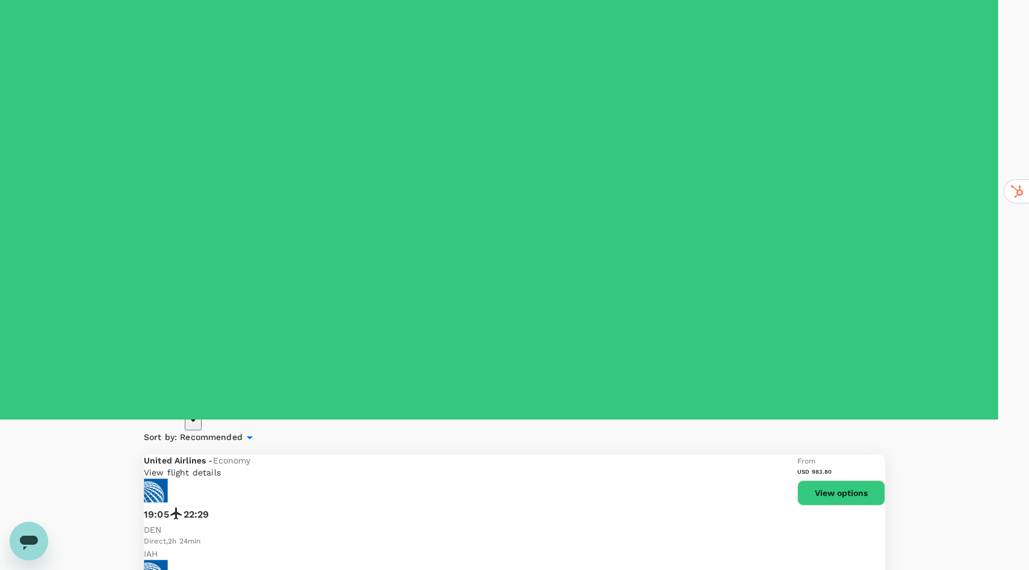
type input "1020"
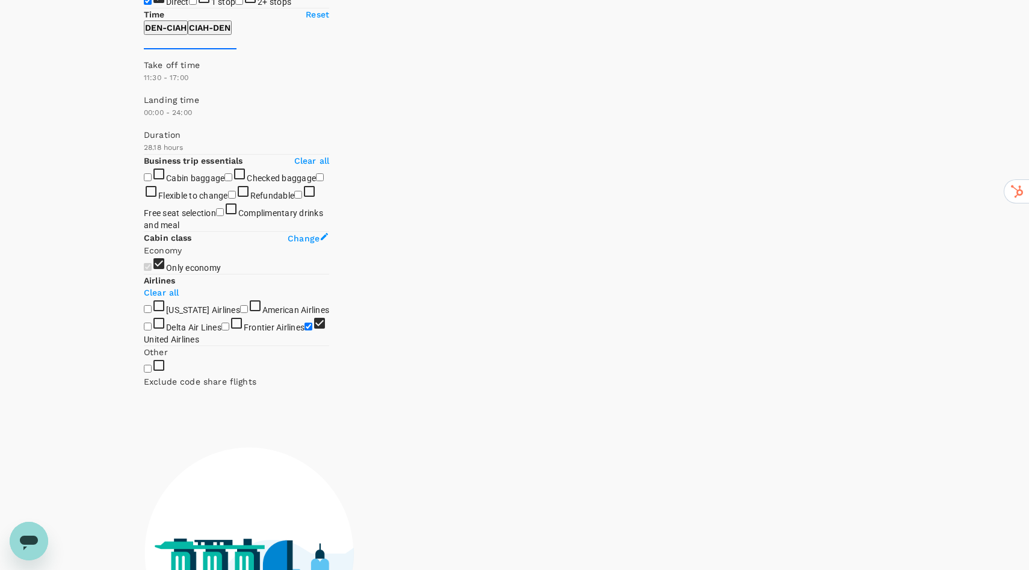
drag, startPoint x: 330, startPoint y: 210, endPoint x: 275, endPoint y: 208, distance: 55.4
click at [144, 94] on span at bounding box center [144, 94] width 0 height 0
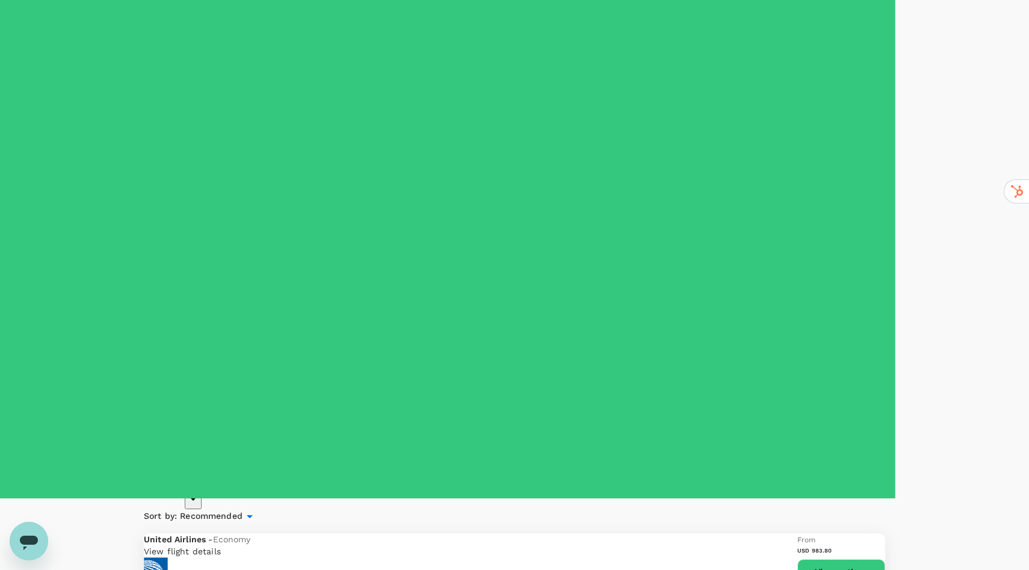
scroll to position [75, 0]
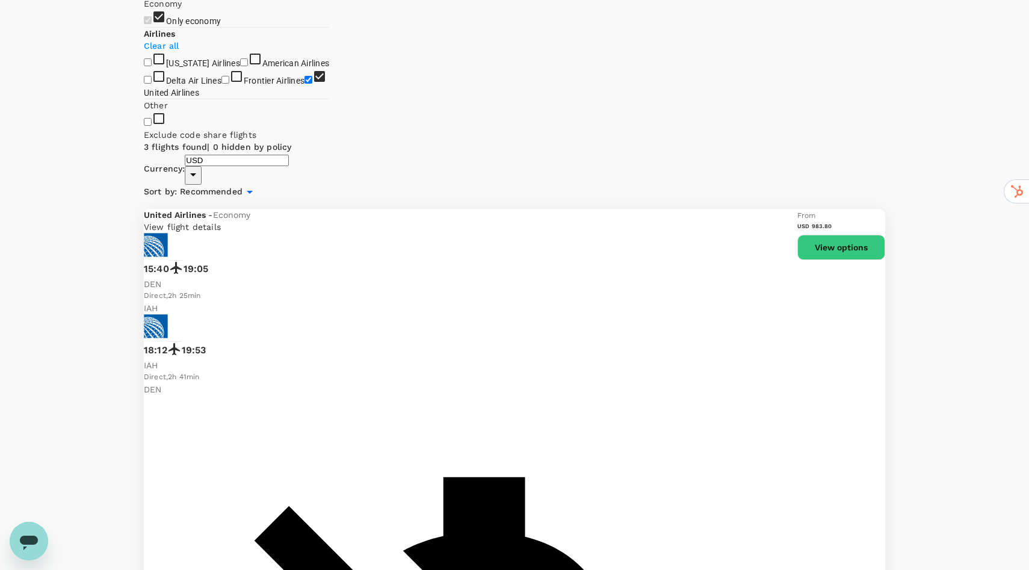
scroll to position [418, 0]
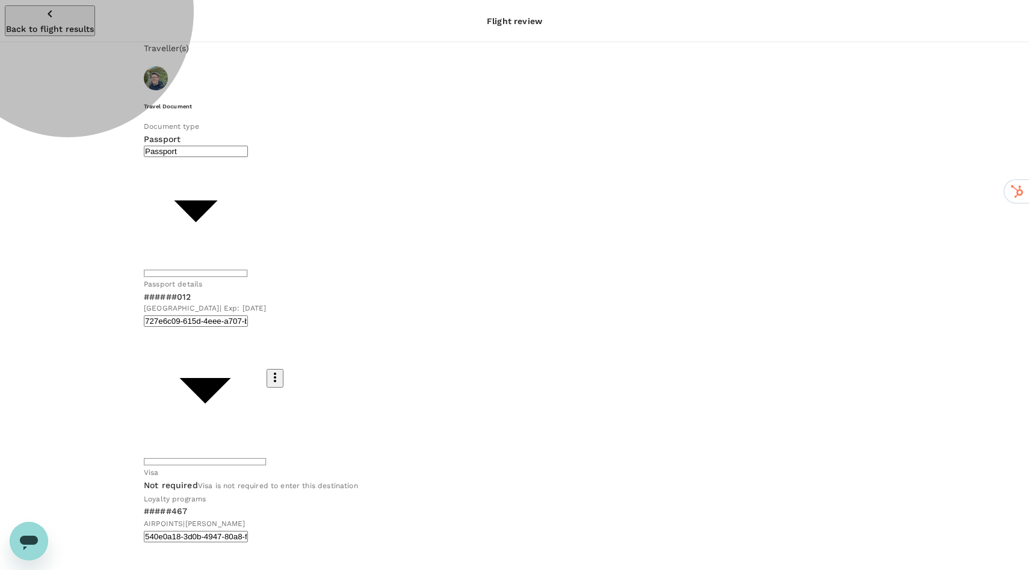
type input "Id card"
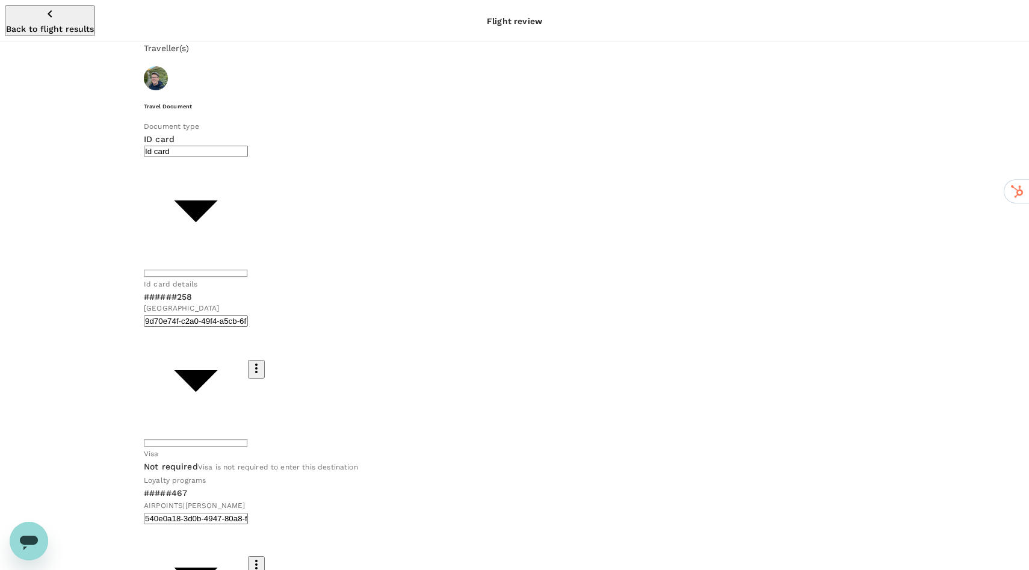
click at [255, 311] on div "Travel Document Document type ID card Id card ​ Id card details ######258 Unite…" at bounding box center [515, 388] width 742 height 572
paste input "TT131KTRF"
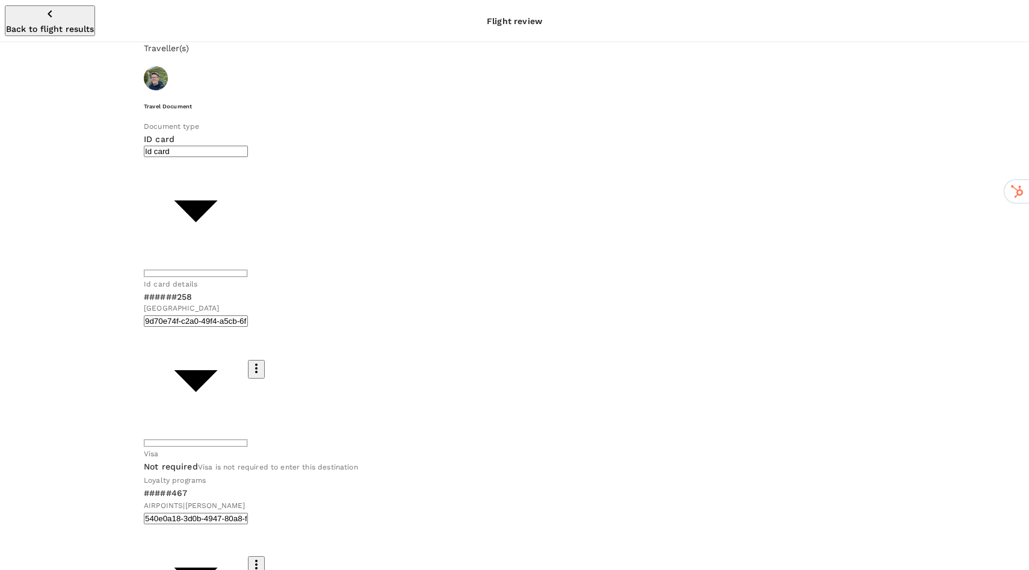
type input "TT131KTRF"
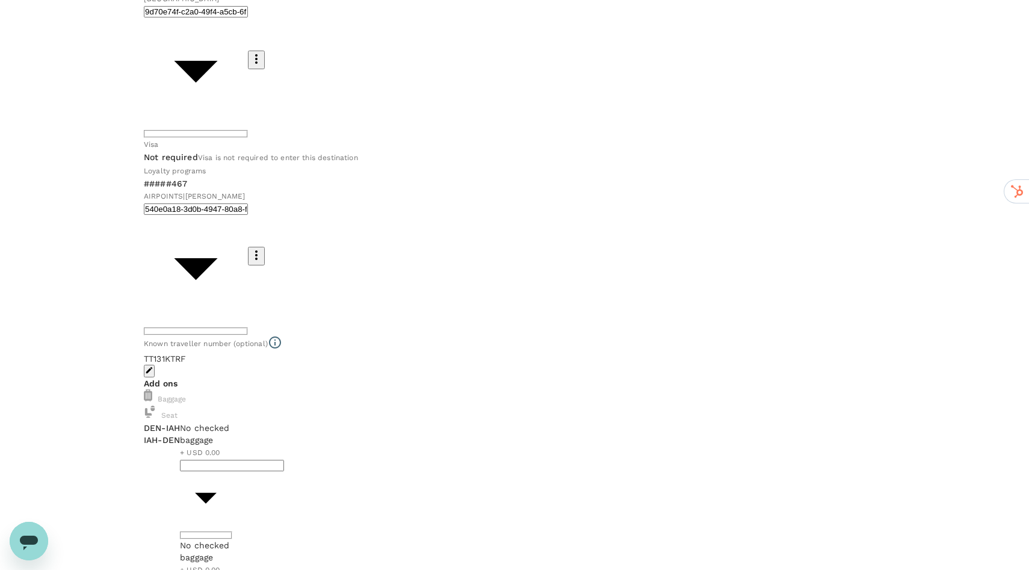
scroll to position [327, 0]
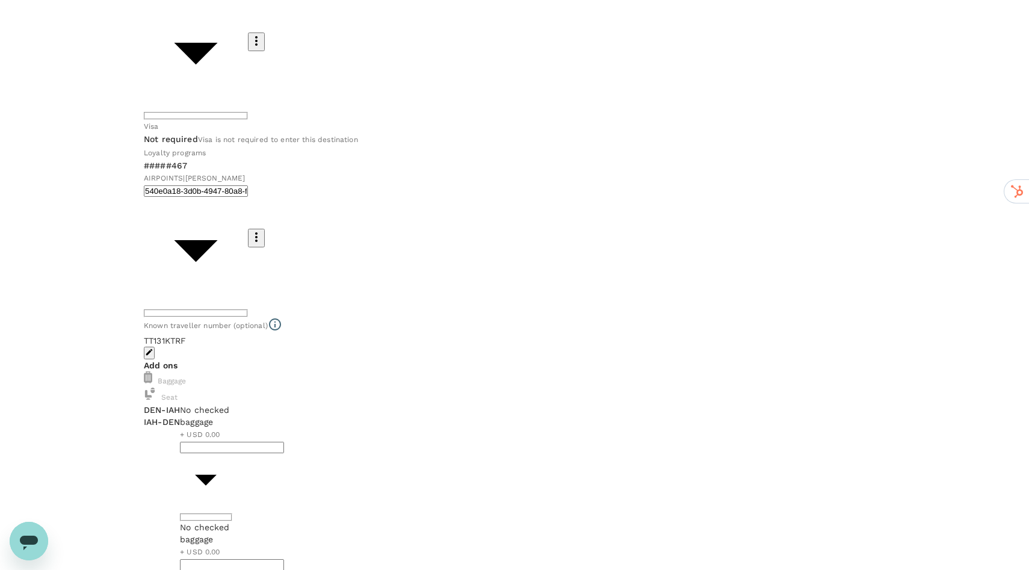
type input "Id card"
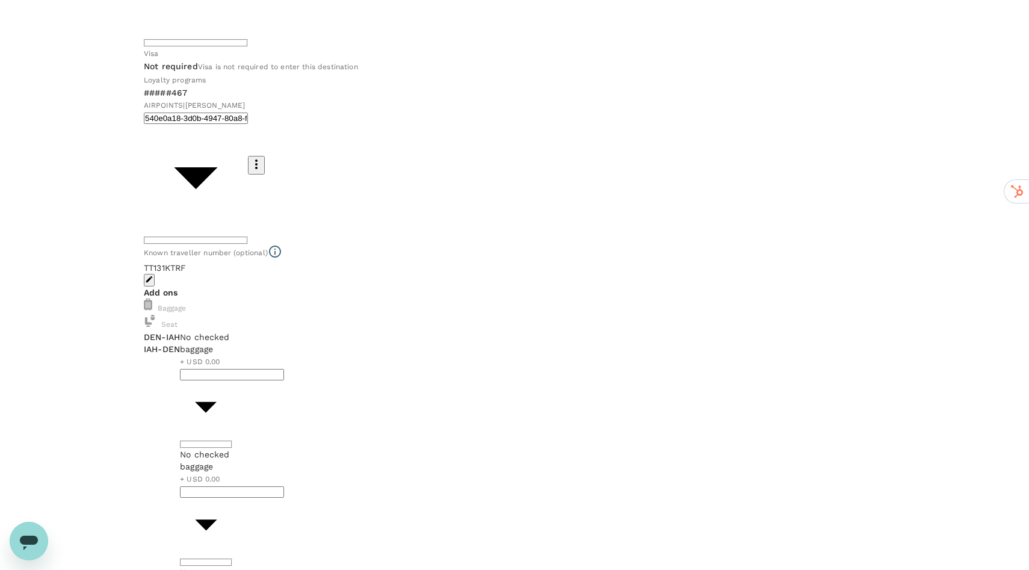
scroll to position [401, 0]
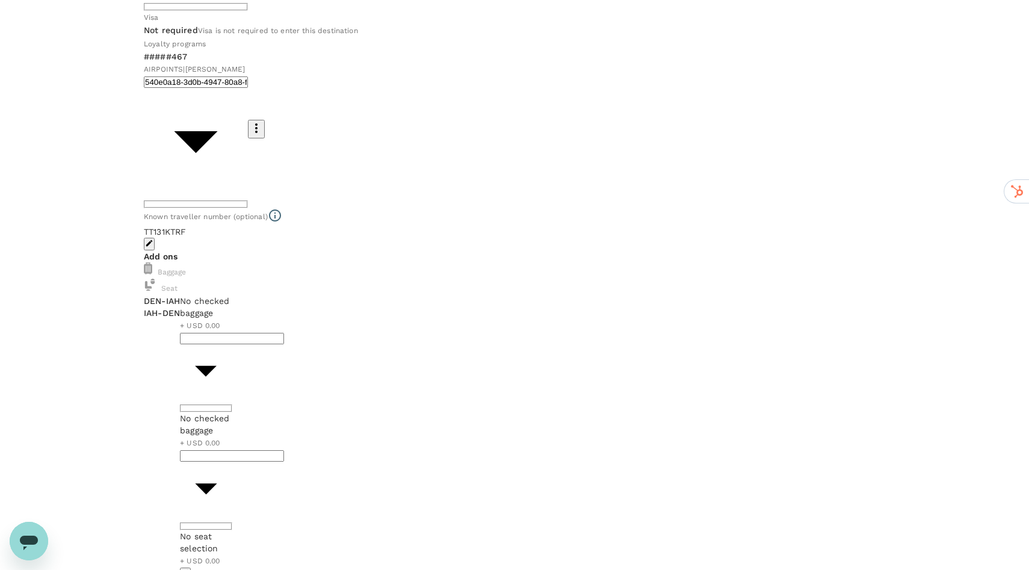
scroll to position [438, 0]
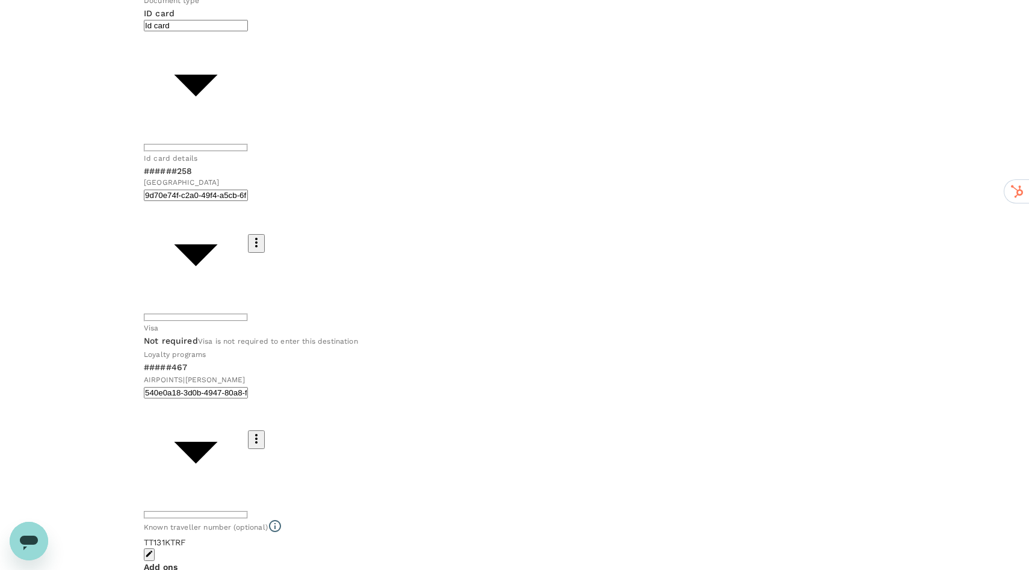
scroll to position [122, 0]
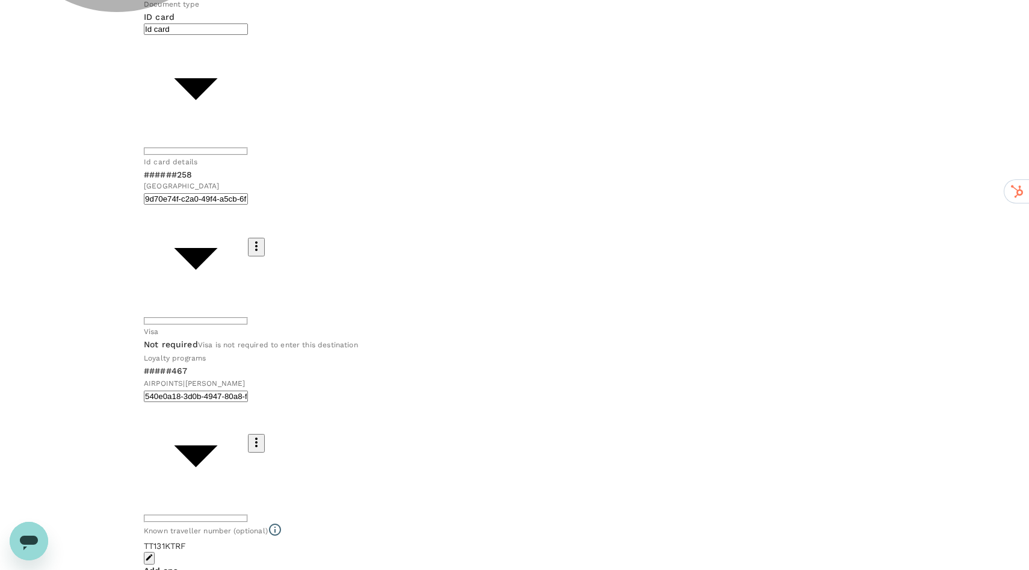
type input "9dfcc7e3-4574-40cb-ab41-b923be5afe21"
radio input "true"
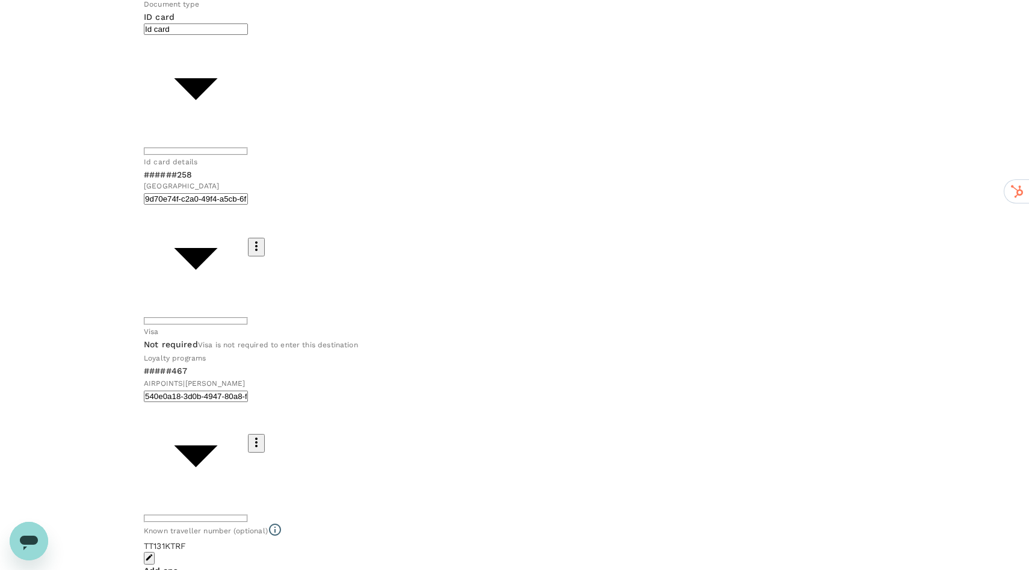
radio input "false"
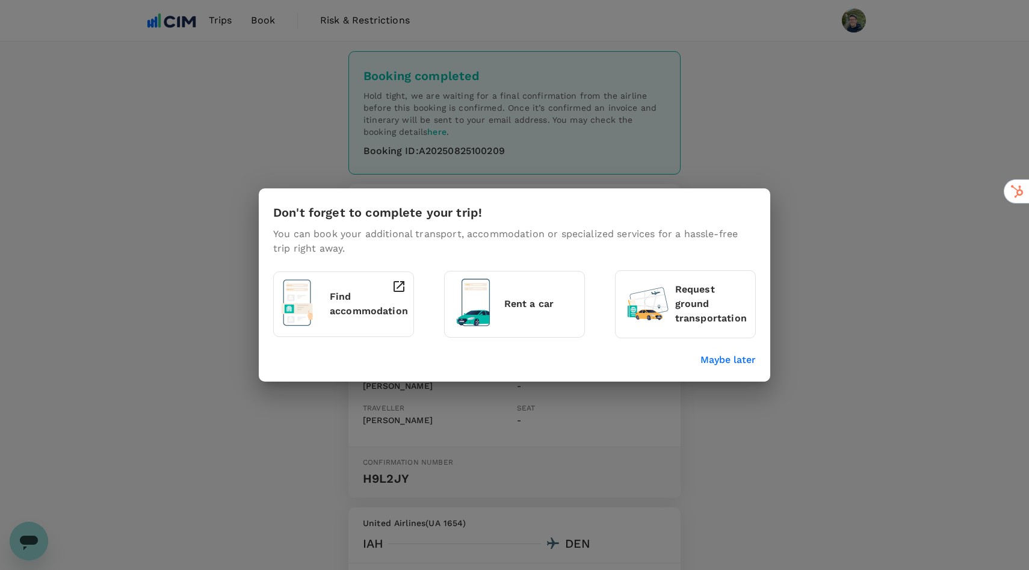
click at [535, 301] on p "Rent a car" at bounding box center [540, 304] width 73 height 14
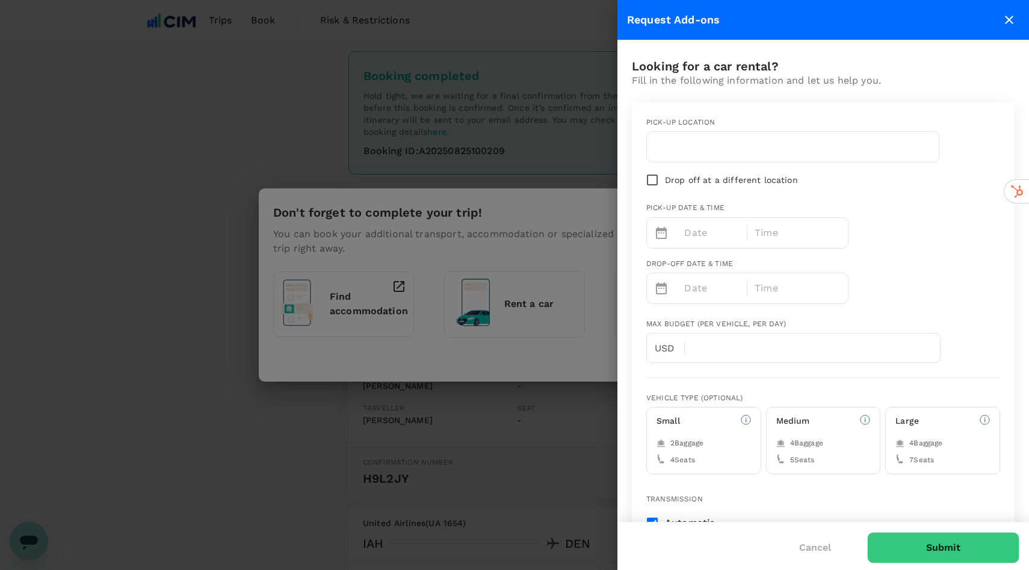
click at [753, 158] on div at bounding box center [793, 147] width 292 height 30
click at [745, 150] on input "text" at bounding box center [792, 146] width 277 height 19
type input "iah"
click at [716, 232] on p "Date" at bounding box center [712, 233] width 56 height 14
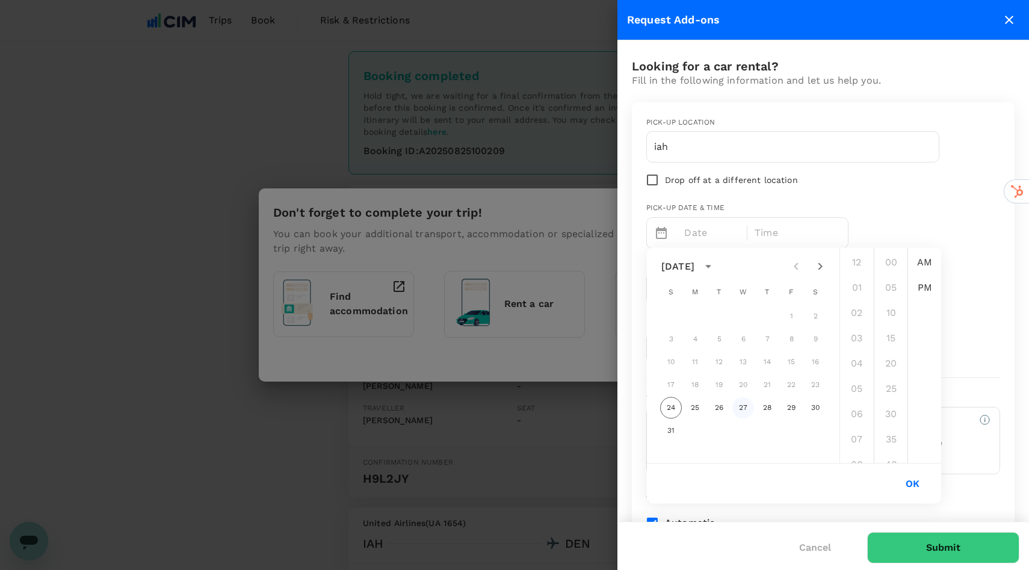
click at [740, 411] on button "27" at bounding box center [744, 408] width 22 height 22
click at [861, 387] on li "05" at bounding box center [857, 389] width 29 height 24
click at [926, 278] on li "PM" at bounding box center [925, 288] width 29 height 24
type input "08/27/2025 05:00 PM"
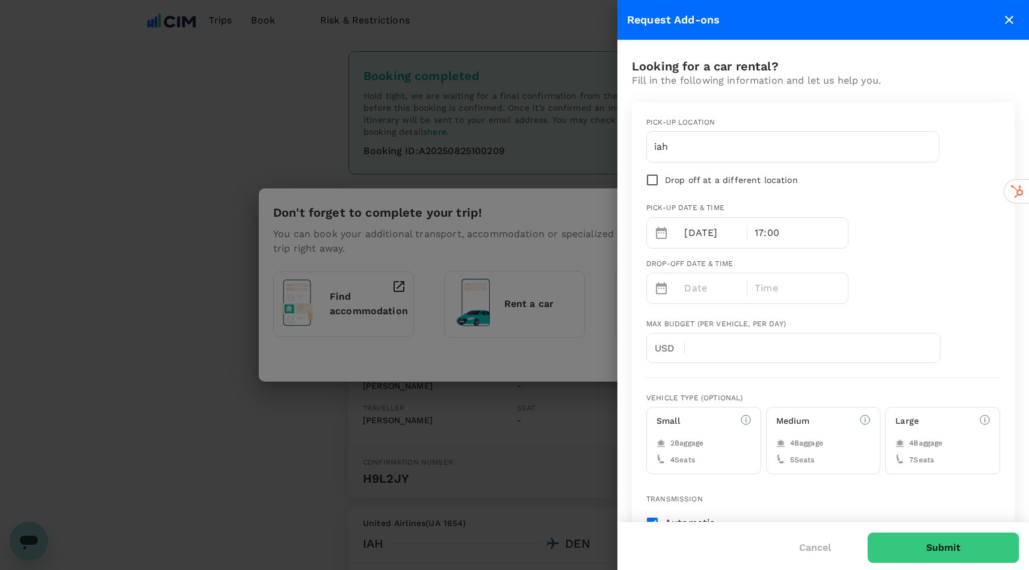
scroll to position [25, 0]
click at [705, 293] on p "Date" at bounding box center [712, 288] width 56 height 14
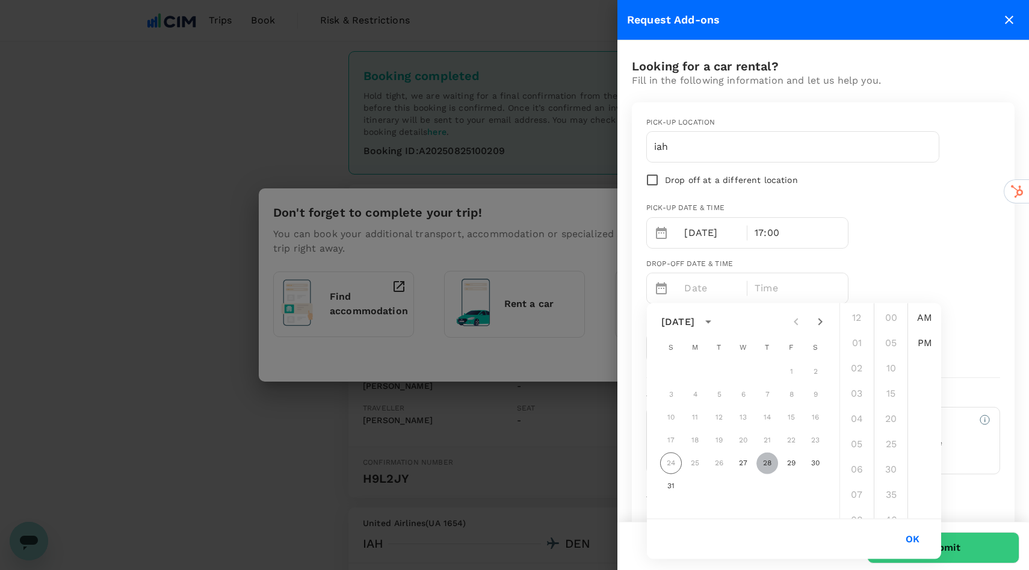
click at [766, 465] on button "28" at bounding box center [768, 464] width 22 height 22
click at [854, 439] on li "05" at bounding box center [857, 444] width 29 height 24
click at [921, 349] on li "PM" at bounding box center [925, 343] width 29 height 24
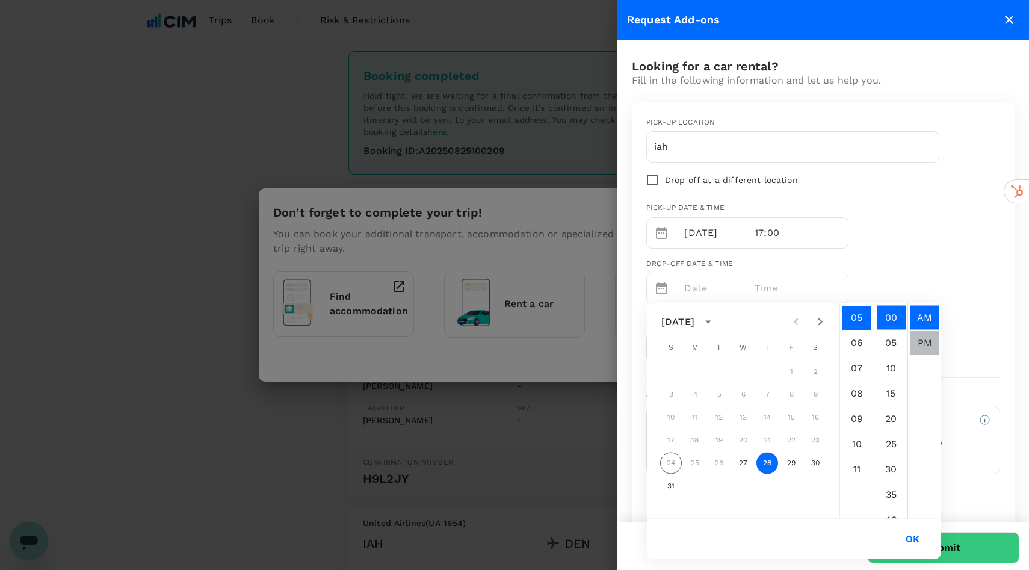
type input "[DATE] 05:00 PM"
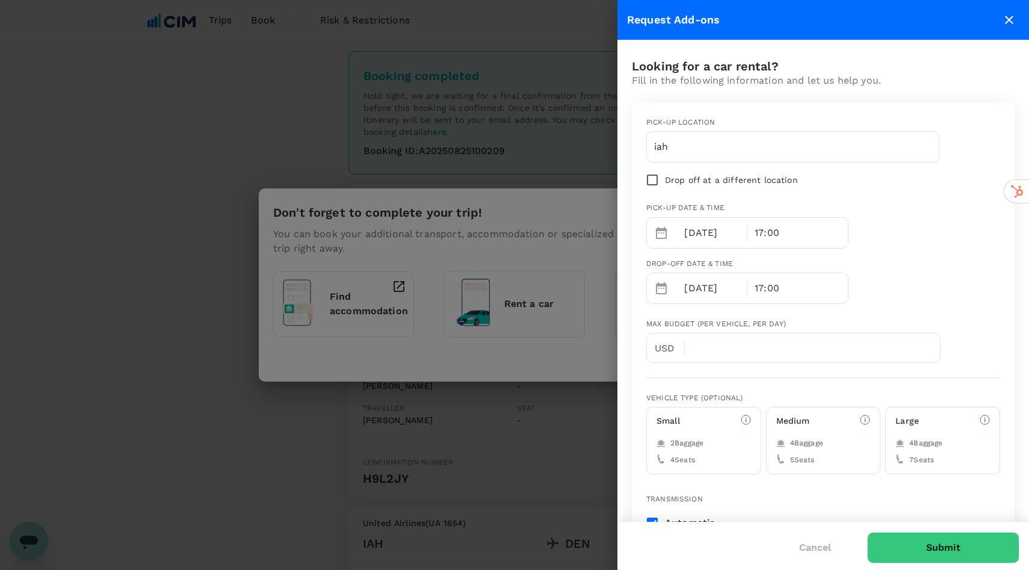
scroll to position [25, 0]
click at [801, 372] on div "Pick-up location iah Drop off at a different location Pick-up date & time 08/27…" at bounding box center [823, 338] width 383 height 473
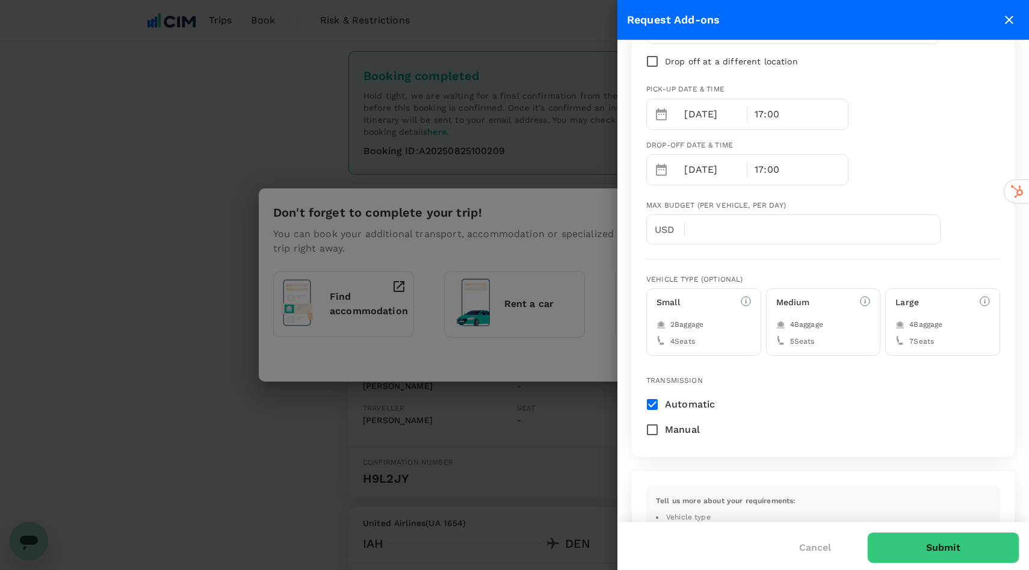
scroll to position [119, 0]
click at [704, 329] on span "2 Baggage" at bounding box center [687, 324] width 33 height 12
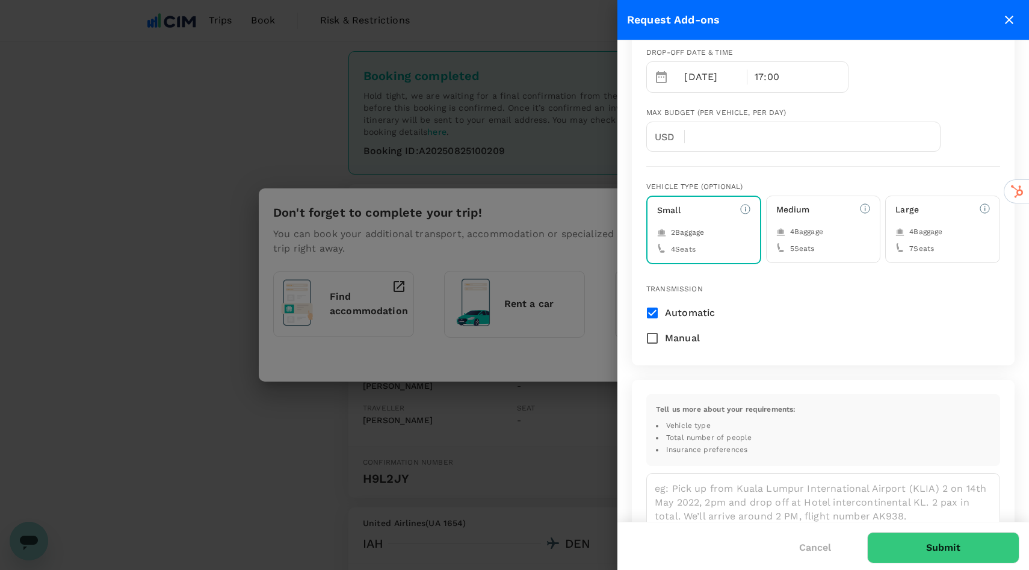
scroll to position [386, 0]
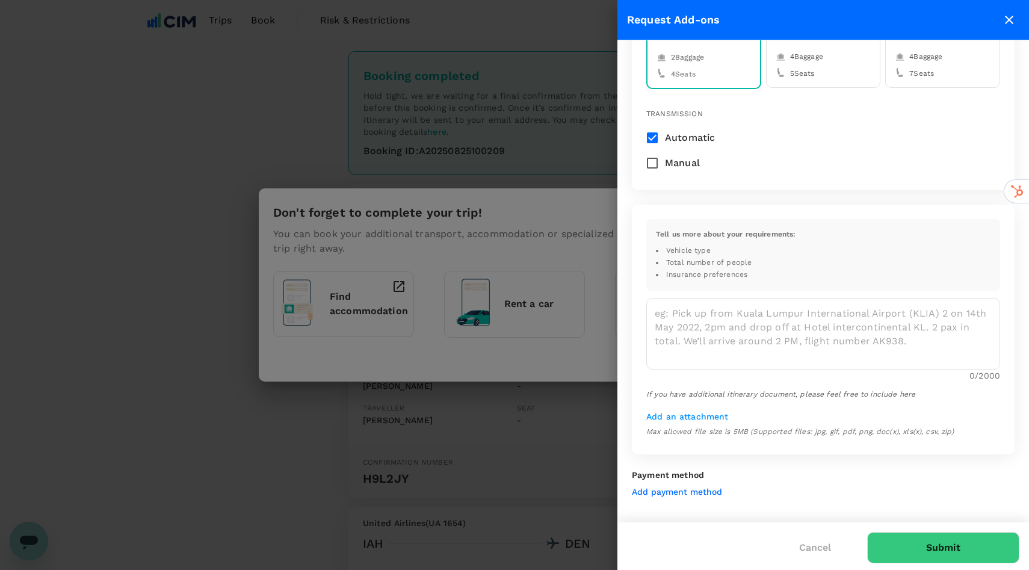
click at [956, 548] on button "Submit" at bounding box center [943, 547] width 152 height 31
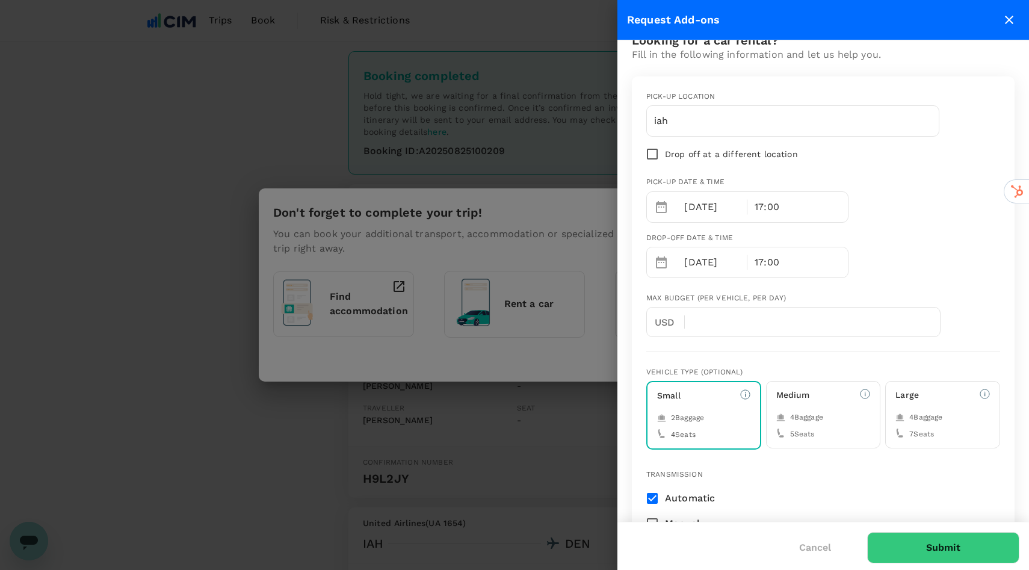
scroll to position [0, 0]
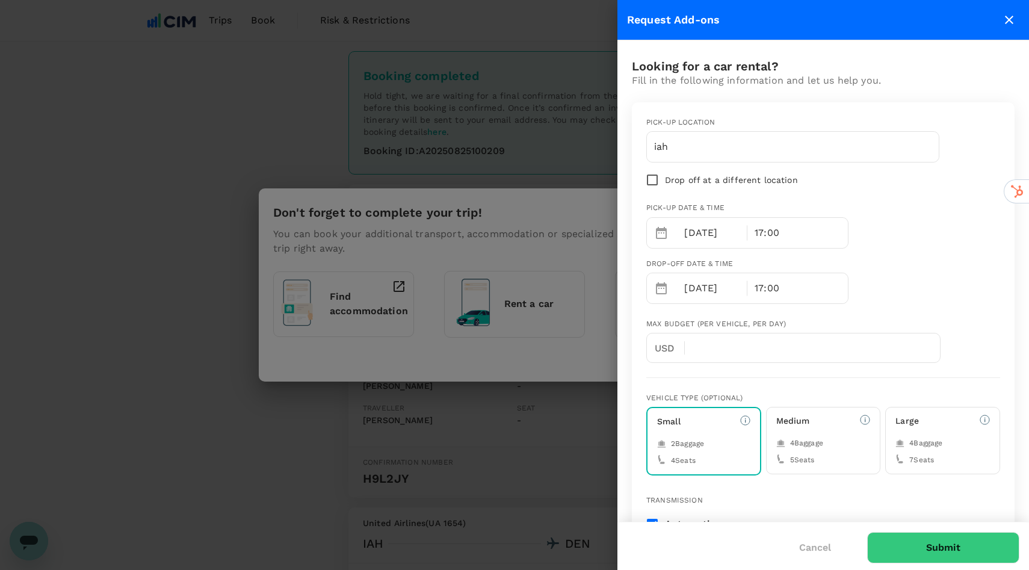
click at [884, 250] on div "Pick-up location iah Drop off at a different location Pick-up date & time 08/27…" at bounding box center [819, 205] width 364 height 196
click at [820, 545] on button "Cancel" at bounding box center [816, 548] width 66 height 30
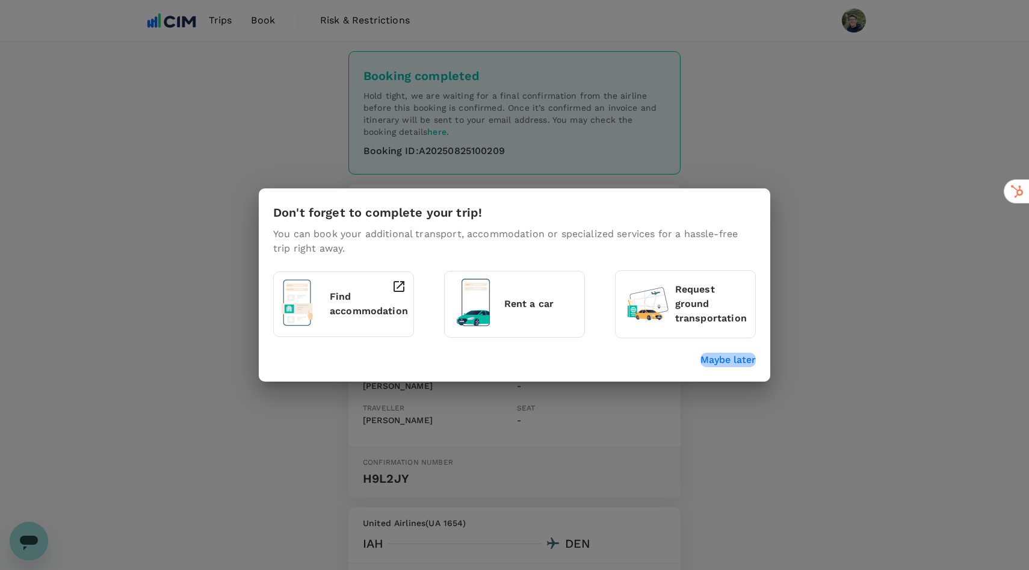
click at [724, 356] on p "Maybe later" at bounding box center [728, 360] width 55 height 14
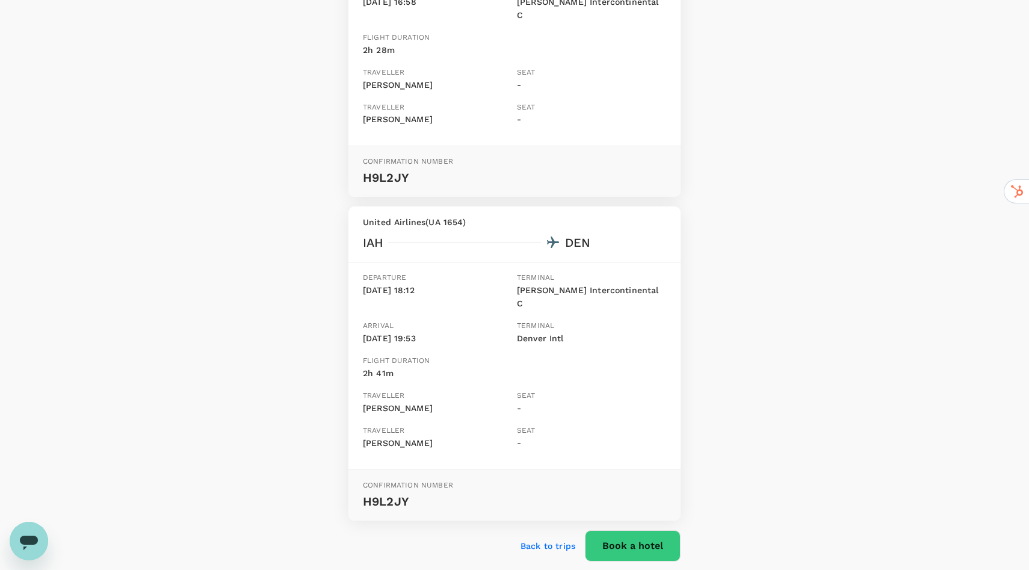
scroll to position [336, 0]
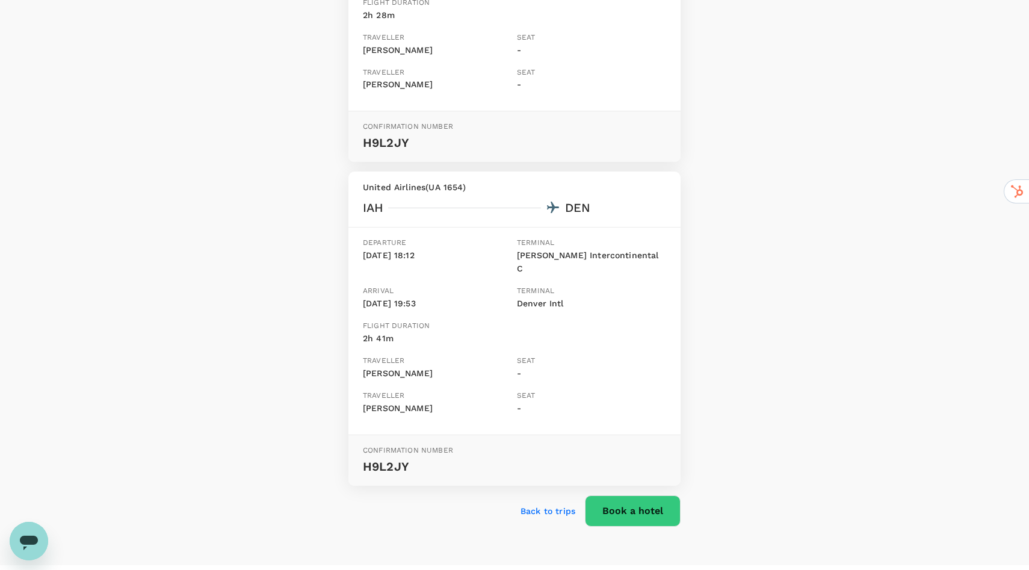
click at [553, 505] on p "Back to trips" at bounding box center [548, 511] width 55 height 12
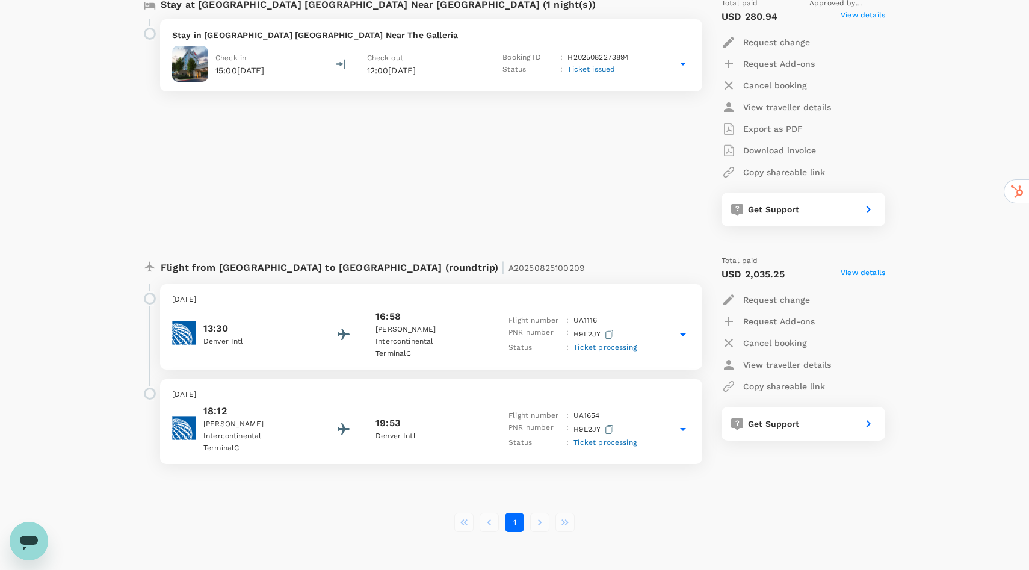
scroll to position [238, 0]
